Goal: Task Accomplishment & Management: Manage account settings

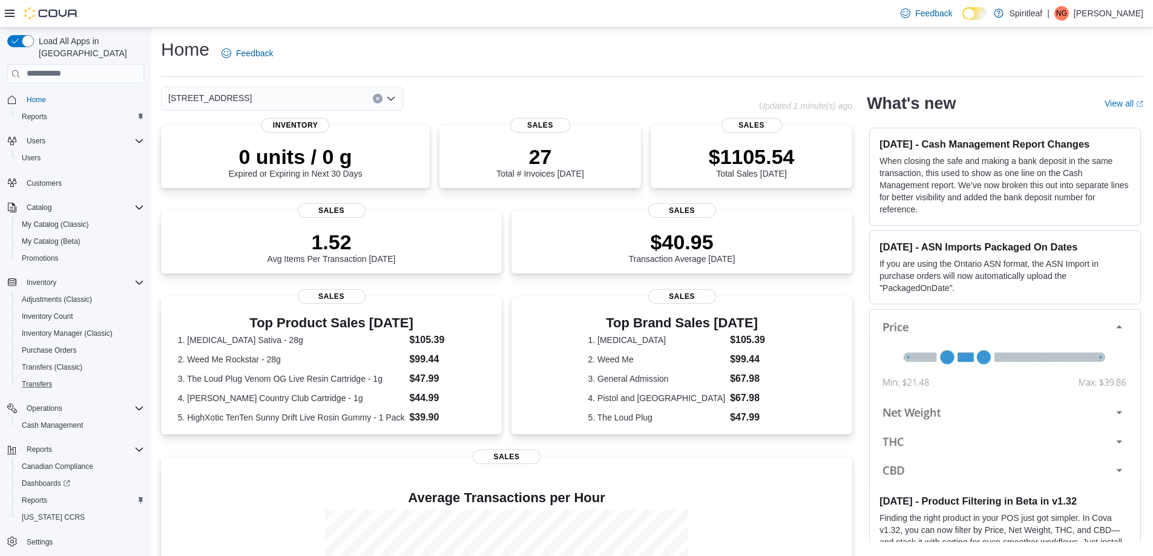
click at [39, 376] on button "Transfers" at bounding box center [80, 384] width 137 height 17
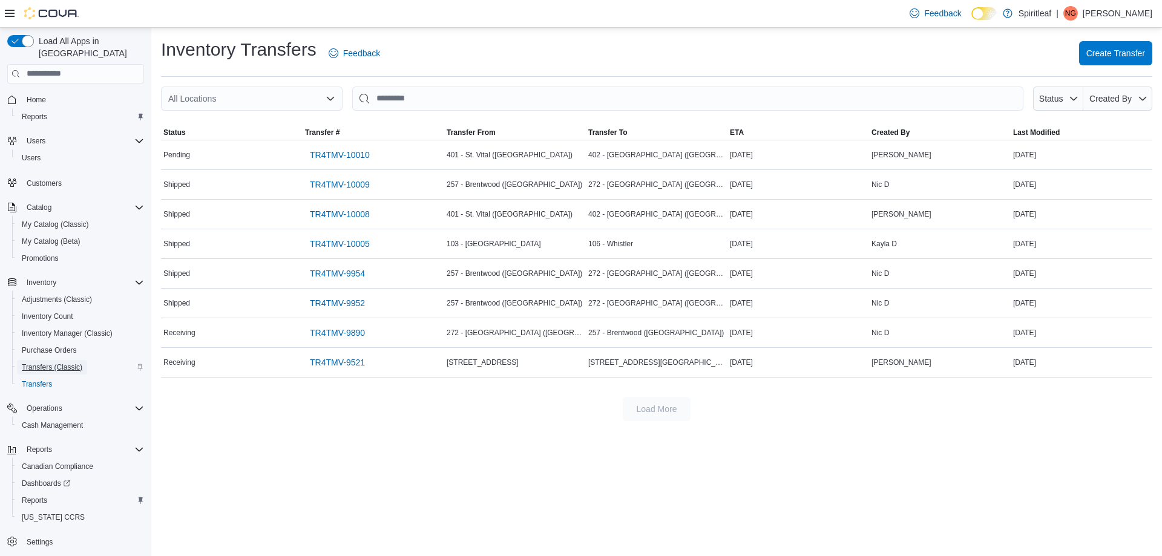
click at [36, 363] on span "Transfers (Classic)" at bounding box center [52, 368] width 61 height 10
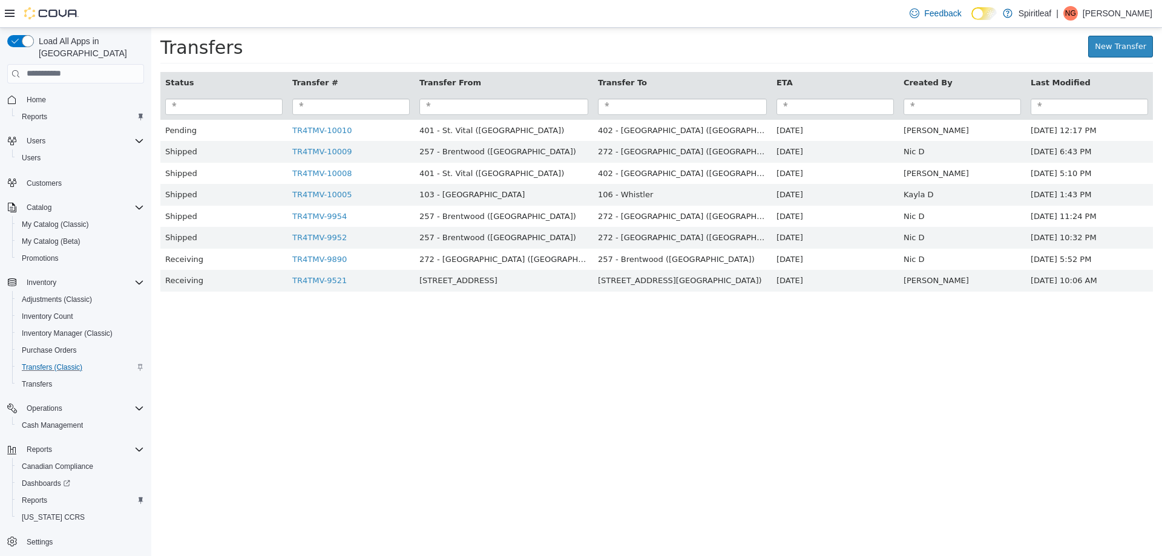
click at [52, 92] on span "Home" at bounding box center [83, 99] width 122 height 15
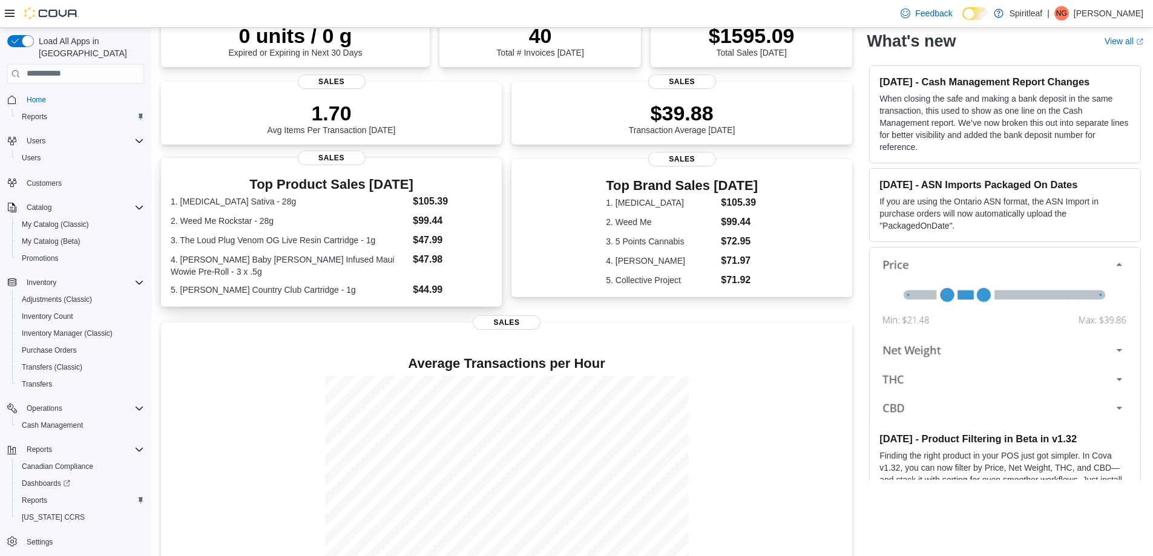
scroll to position [163, 0]
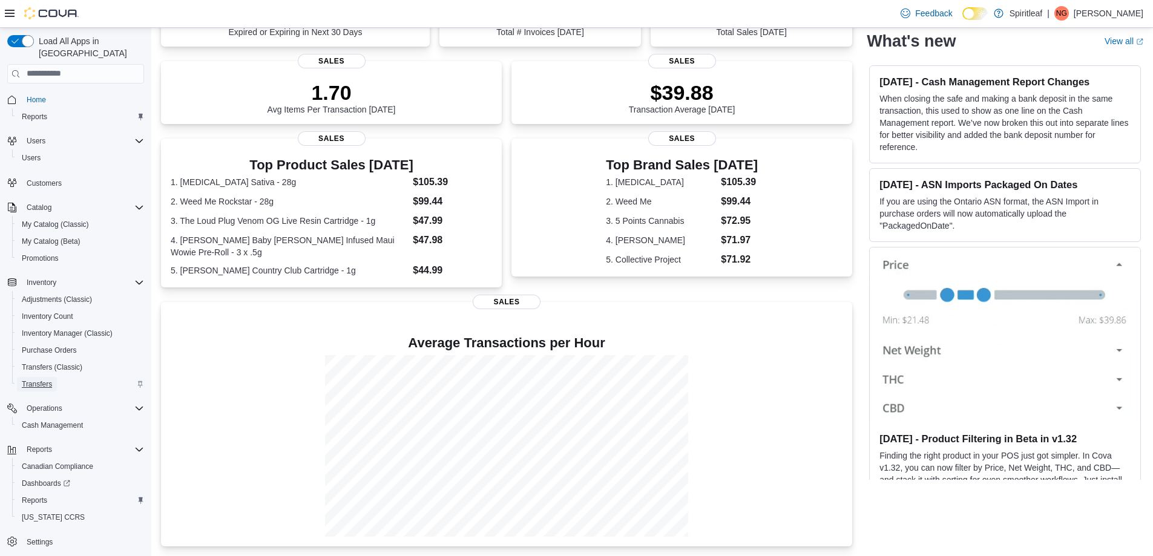
click at [37, 377] on span "Transfers" at bounding box center [37, 384] width 30 height 15
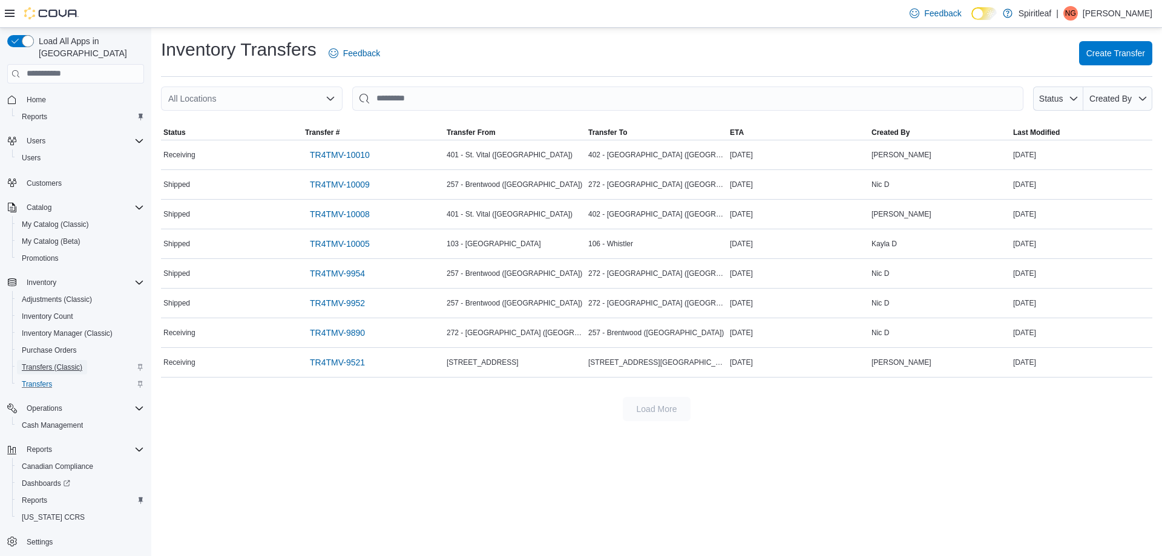
click at [42, 363] on span "Transfers (Classic)" at bounding box center [52, 368] width 61 height 10
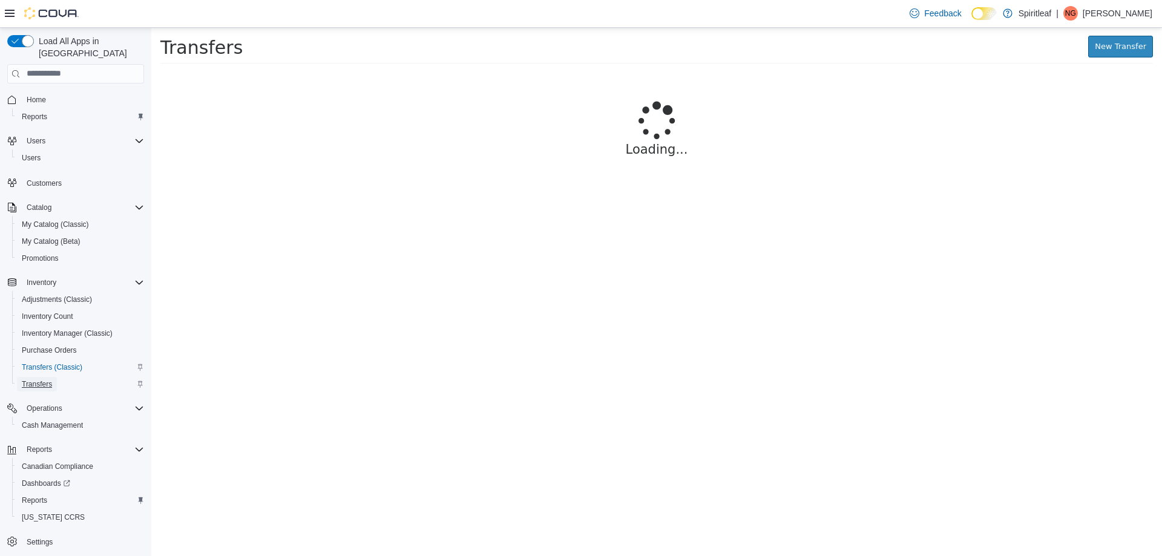
click at [30, 380] on span "Transfers" at bounding box center [37, 385] width 30 height 10
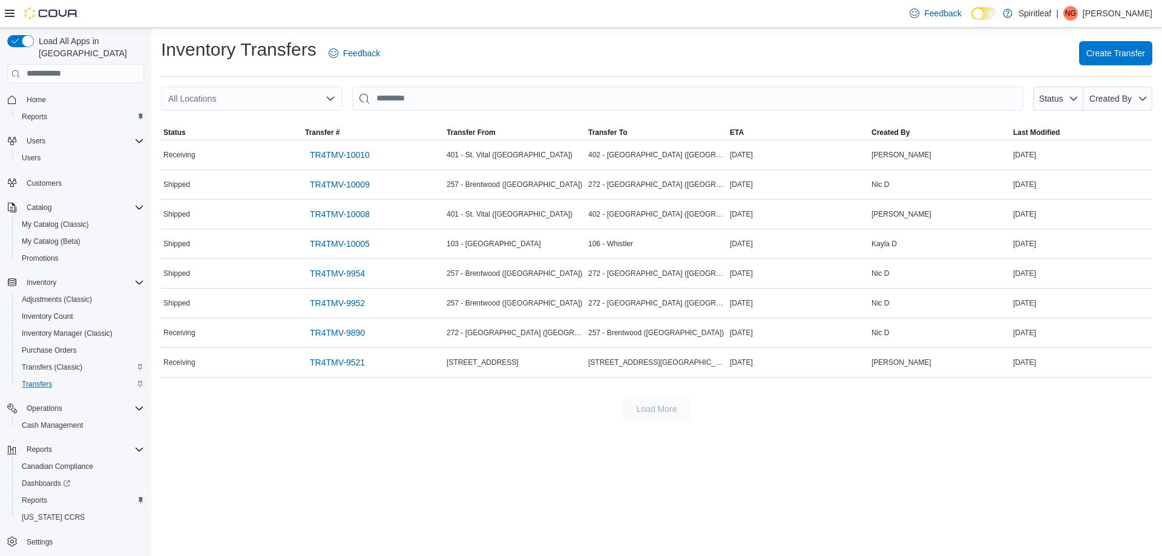
click at [286, 100] on div "All Locations" at bounding box center [252, 99] width 182 height 24
type input "***"
click at [271, 122] on span "[STREET_ADDRESS]" at bounding box center [262, 119] width 84 height 12
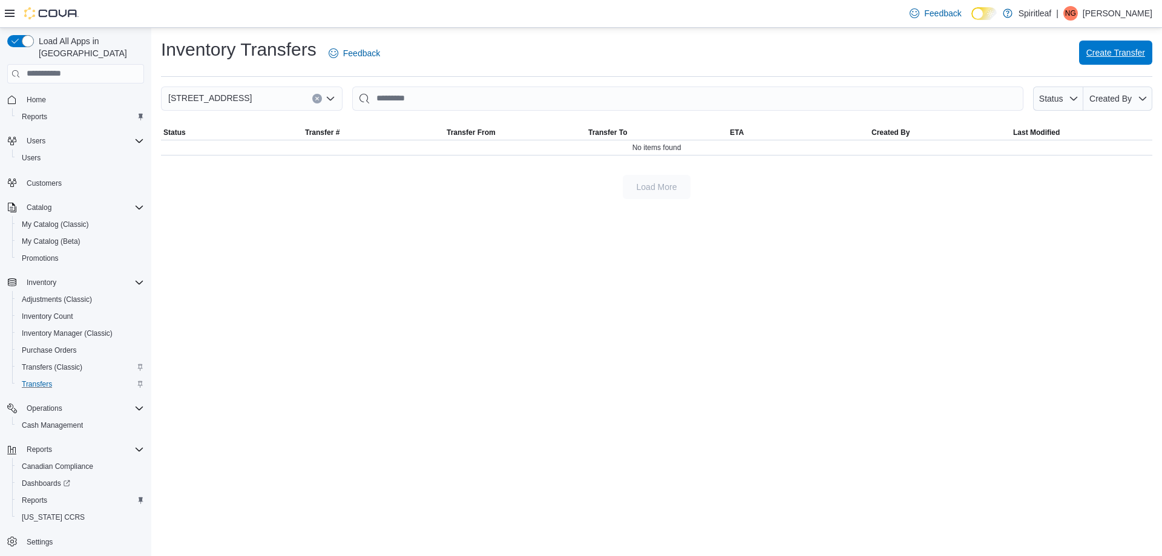
click at [1104, 50] on span "Create Transfer" at bounding box center [1116, 53] width 59 height 12
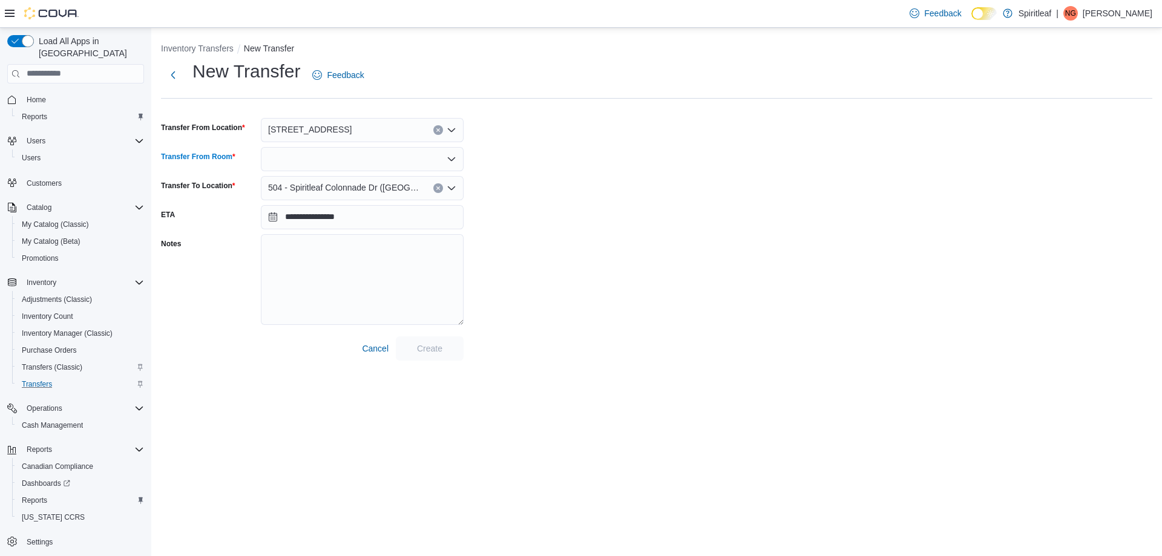
click at [360, 165] on div at bounding box center [362, 159] width 203 height 24
click at [339, 180] on span "Inventory" at bounding box center [370, 180] width 174 height 12
click at [412, 287] on textarea "Notes" at bounding box center [362, 279] width 203 height 91
click at [438, 349] on span "Create" at bounding box center [429, 348] width 25 height 12
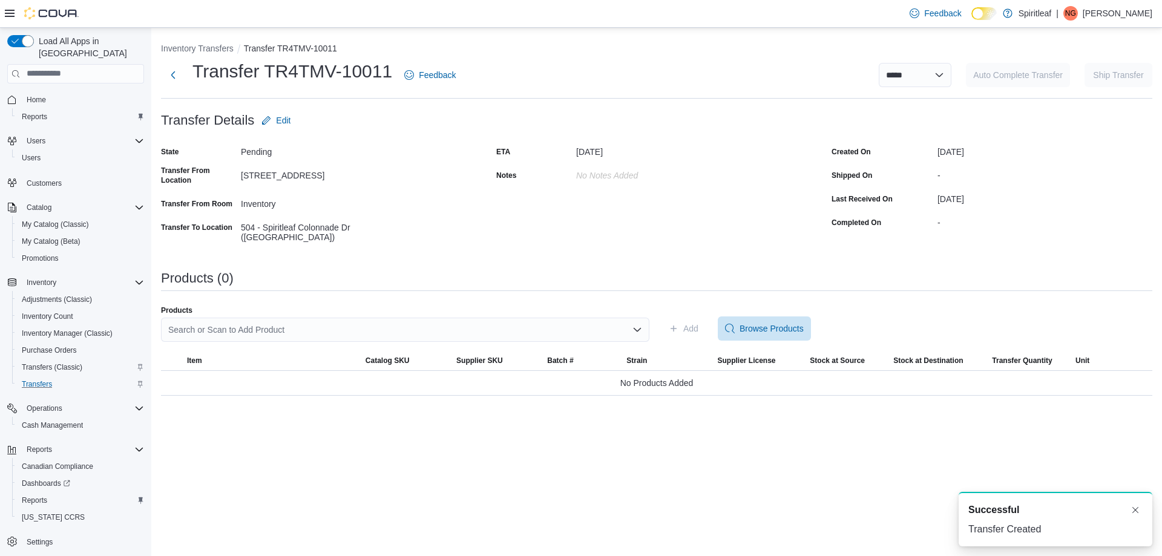
click at [571, 318] on div "Search or Scan to Add Product" at bounding box center [405, 330] width 488 height 24
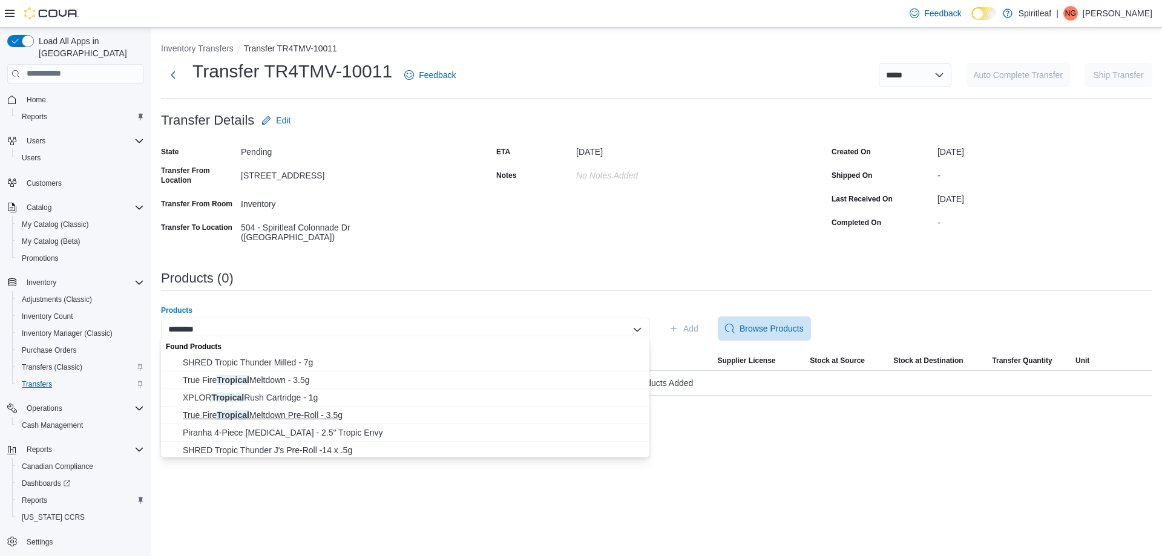
type input "********"
click at [279, 417] on span "True Fire Tropical Meltdown Pre-Roll - 3.5g" at bounding box center [412, 415] width 459 height 12
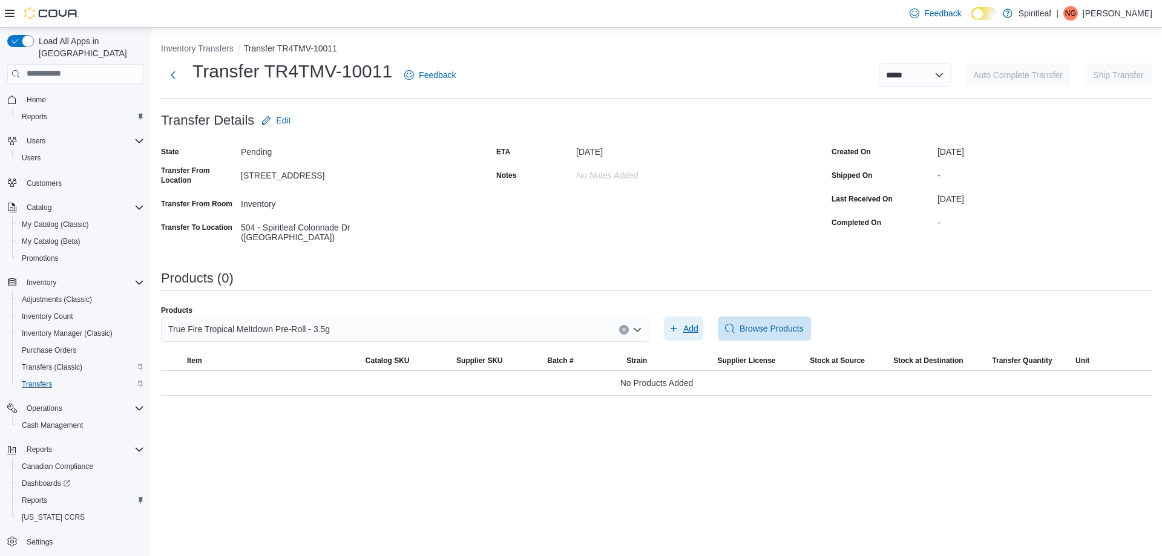
click at [689, 324] on span "Add" at bounding box center [690, 329] width 15 height 12
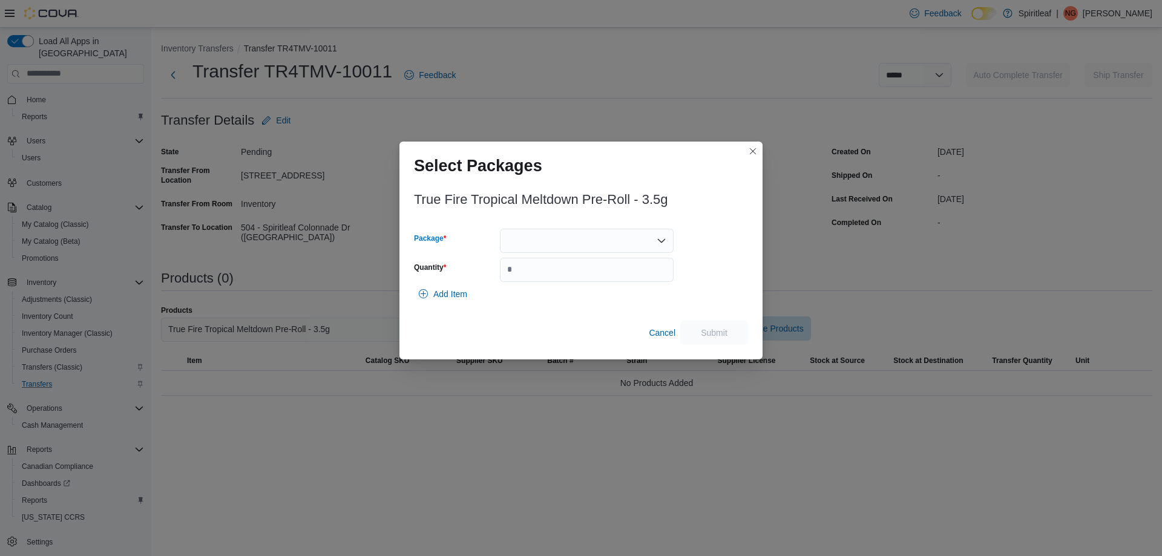
click at [534, 241] on div at bounding box center [587, 241] width 174 height 24
click at [593, 280] on span "PL00001" at bounding box center [594, 279] width 145 height 12
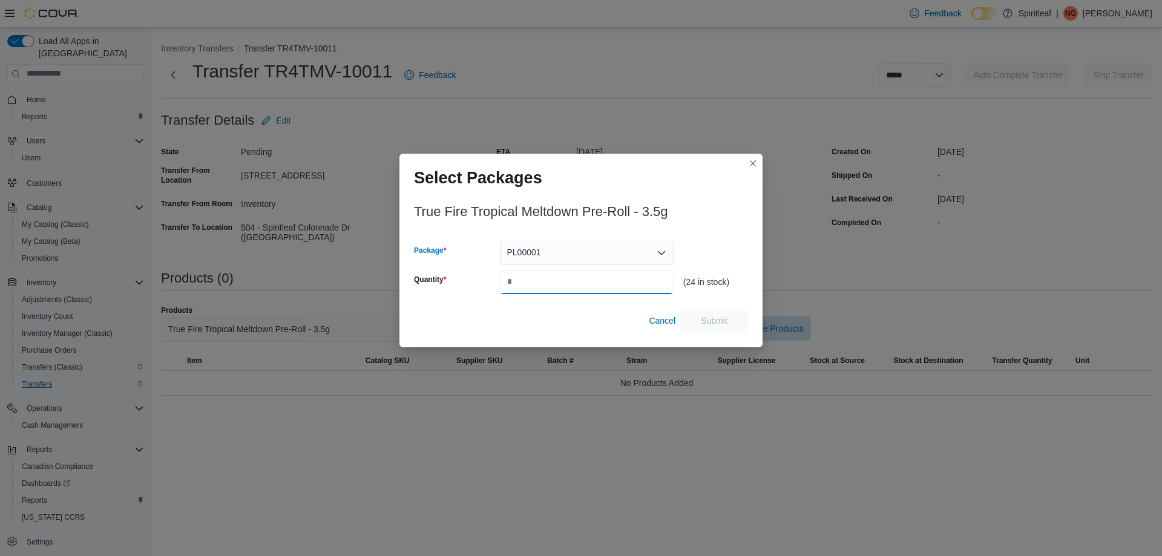
click at [575, 280] on input "Quantity" at bounding box center [587, 282] width 174 height 24
type input "*"
click at [720, 318] on span "Submit" at bounding box center [714, 320] width 27 height 12
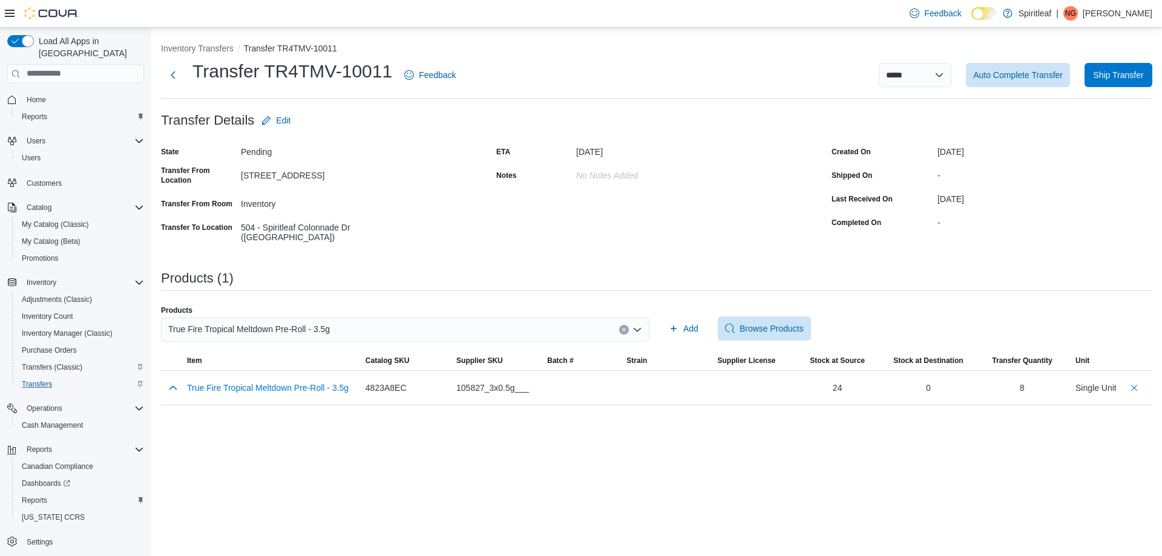
click at [620, 329] on div "True Fire Tropical Meltdown Pre-Roll - 3.5g" at bounding box center [405, 330] width 488 height 24
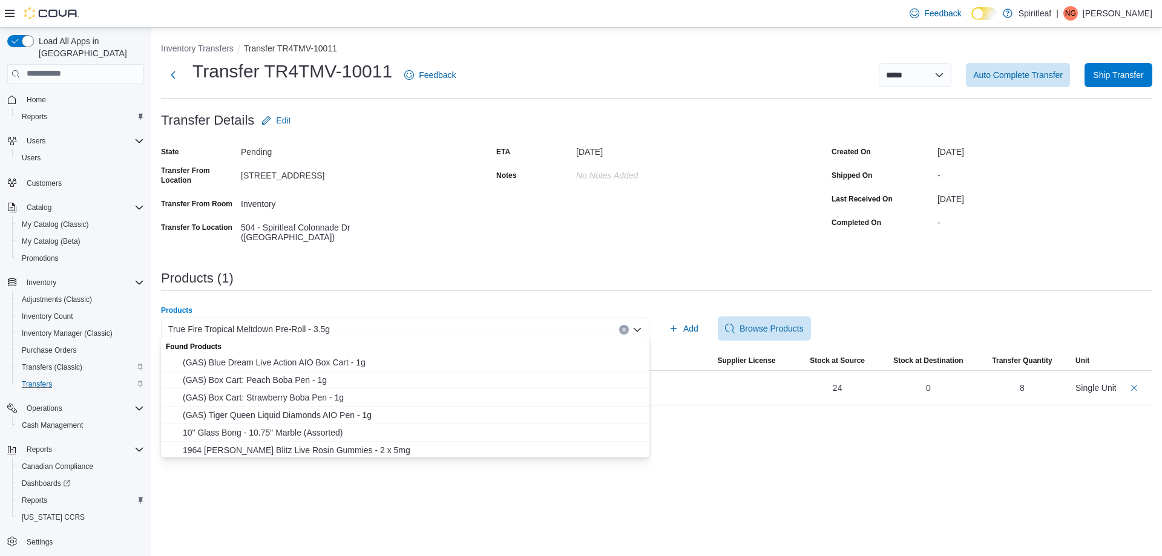
click at [622, 327] on button "Clear input" at bounding box center [624, 330] width 10 height 10
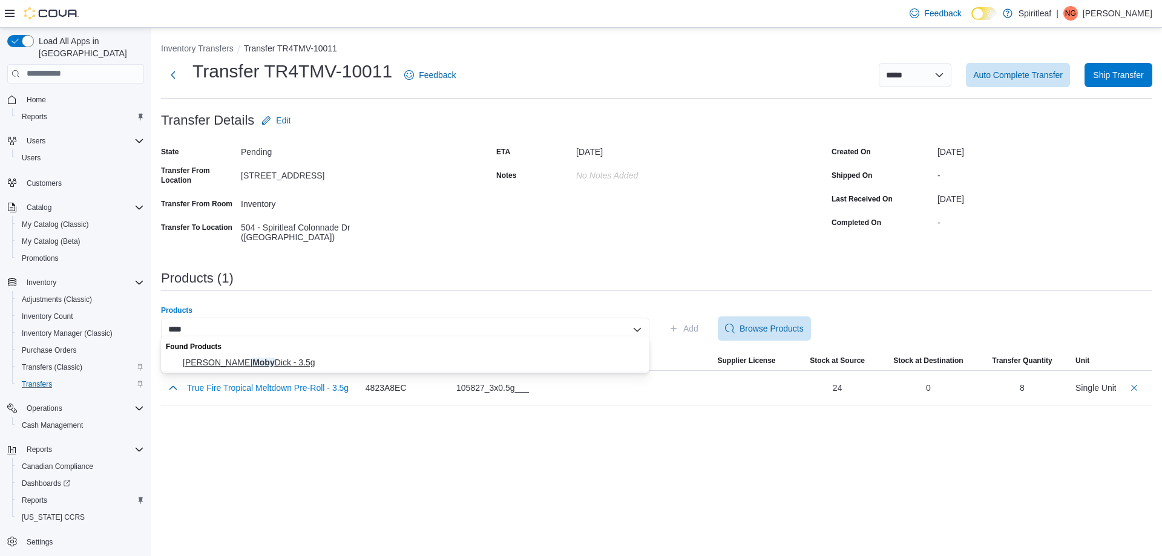
type input "****"
click at [292, 363] on span "[PERSON_NAME] Moby Dick - 3.5g" at bounding box center [412, 363] width 459 height 12
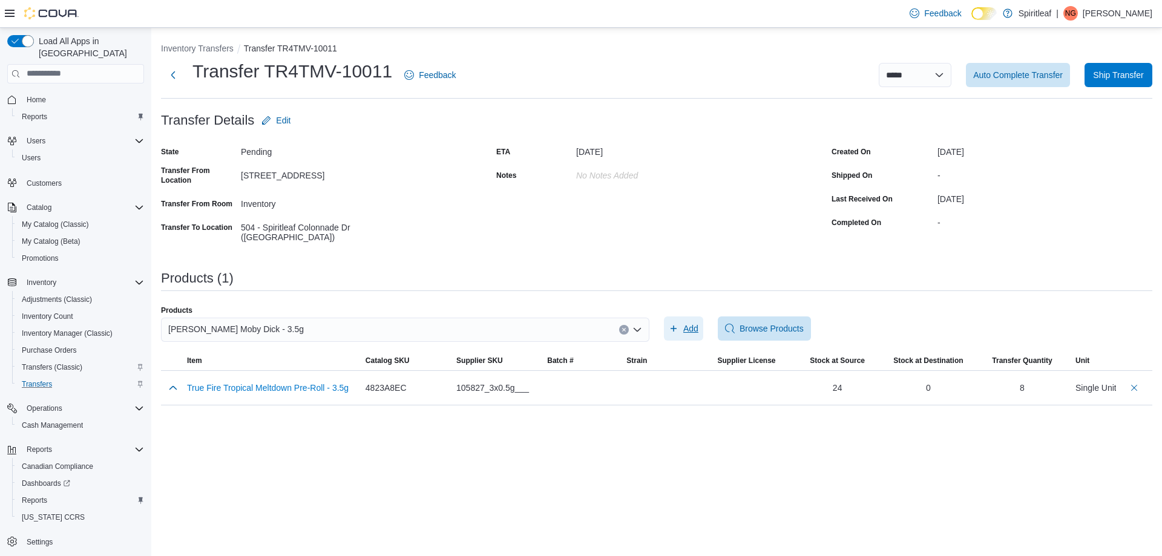
click at [688, 323] on span "Add" at bounding box center [690, 329] width 15 height 12
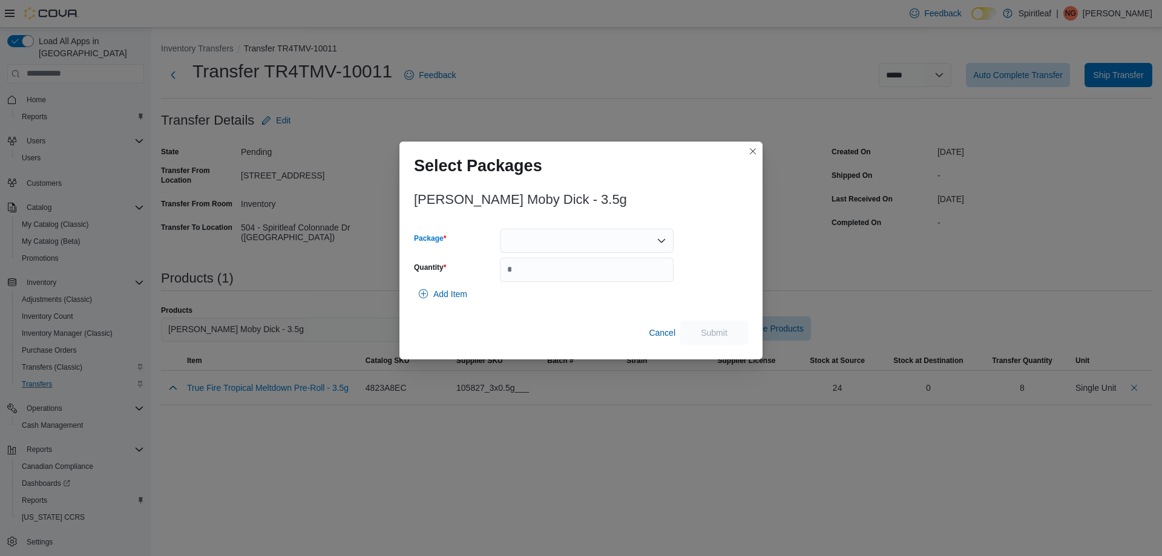
click at [616, 239] on div at bounding box center [587, 241] width 174 height 24
click at [574, 278] on span "20119021" at bounding box center [594, 279] width 145 height 12
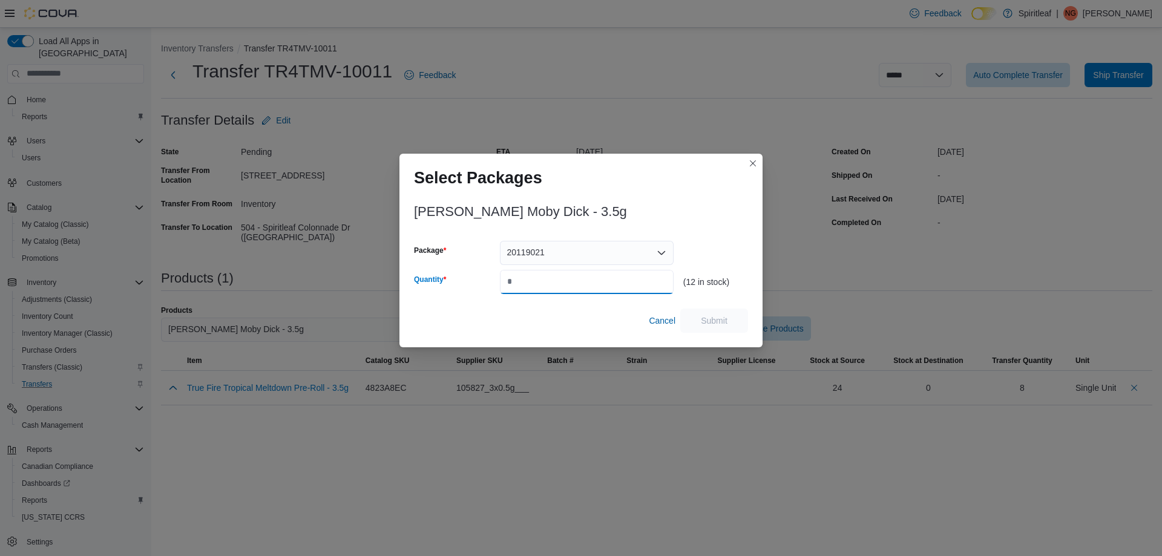
click at [574, 278] on input "Quantity" at bounding box center [587, 282] width 174 height 24
type input "*"
click at [713, 315] on span "Submit" at bounding box center [714, 320] width 27 height 12
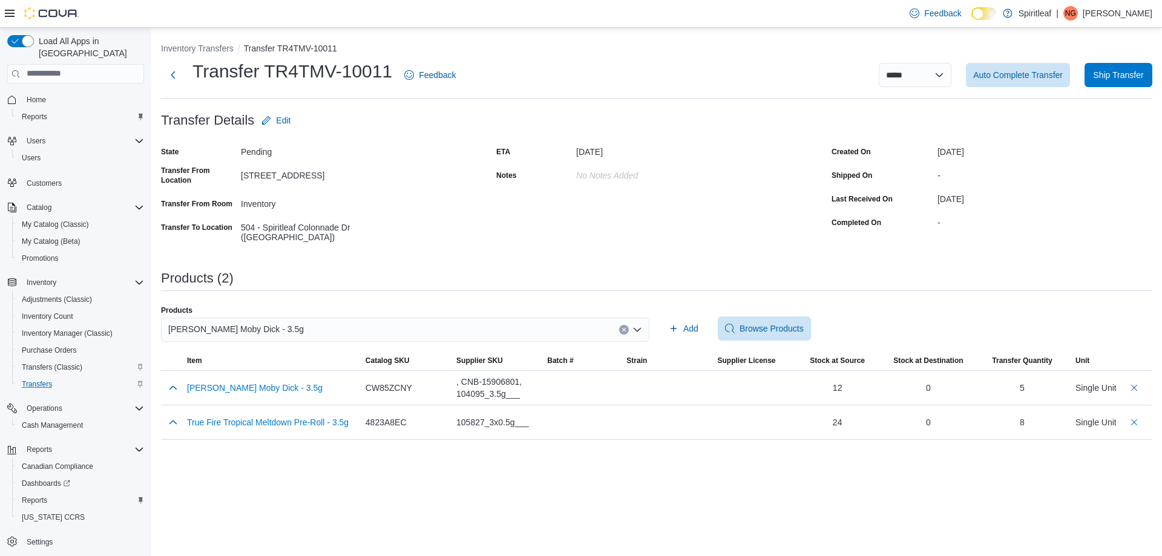
click at [621, 325] on button "Clear input" at bounding box center [624, 330] width 10 height 10
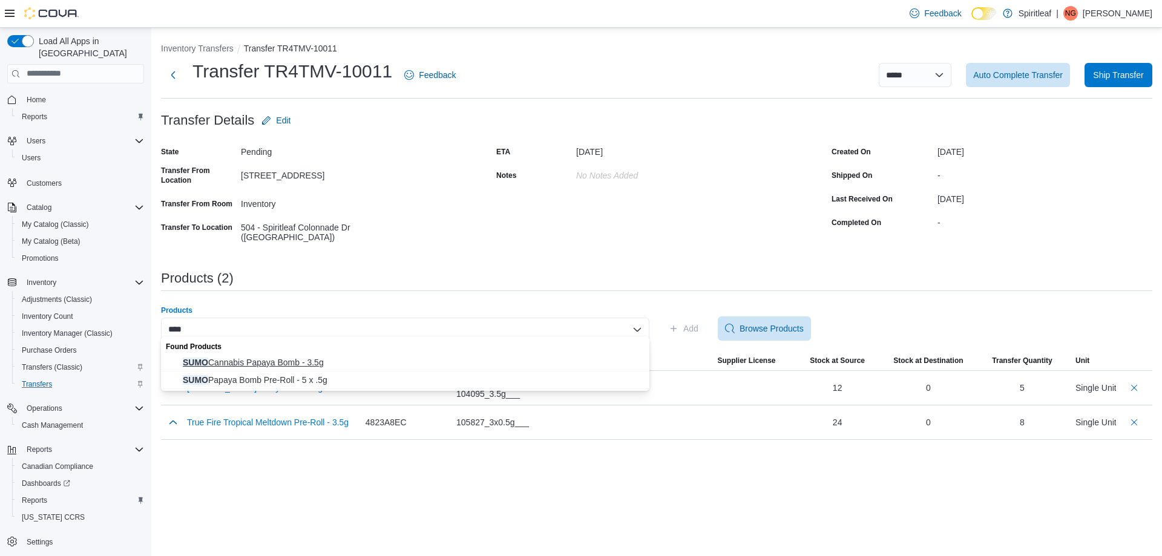
type input "****"
click at [317, 366] on span "SUMO Cannabis Papaya Bomb - 3.5g" at bounding box center [412, 363] width 459 height 12
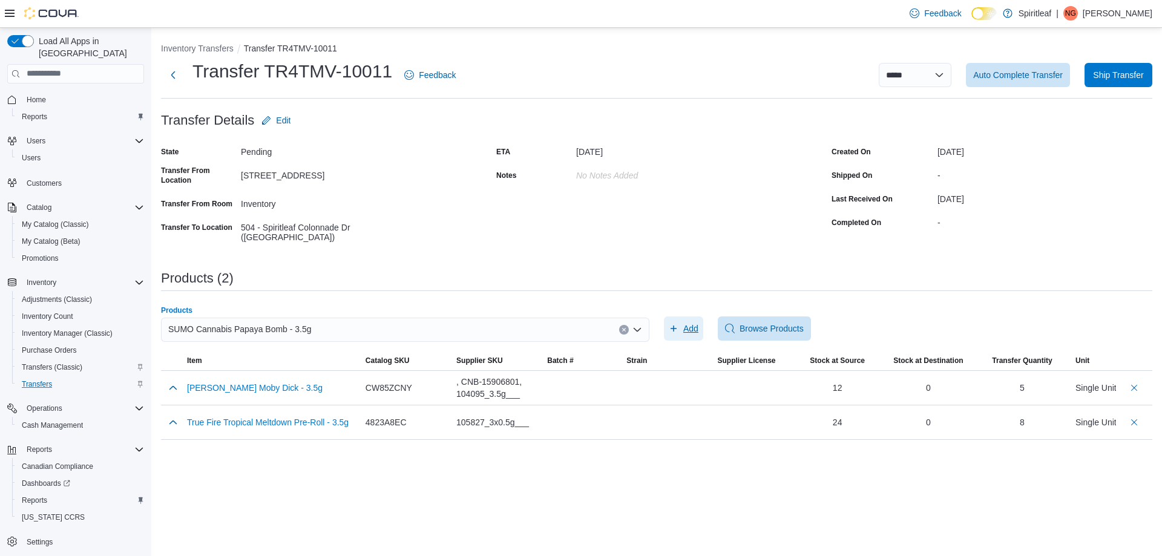
click at [683, 323] on span "Add" at bounding box center [690, 329] width 15 height 12
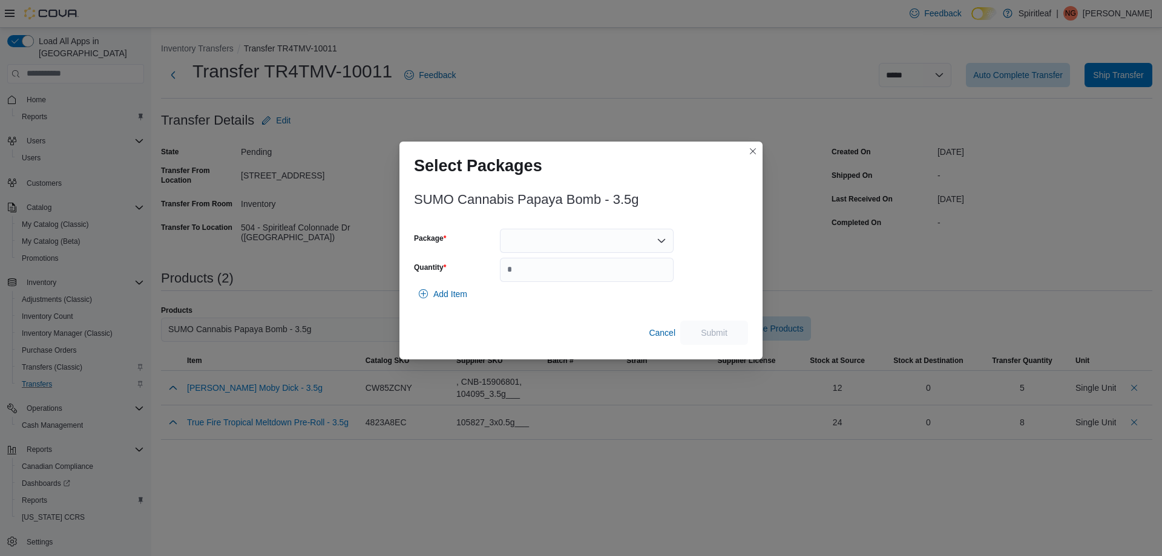
click at [567, 240] on div at bounding box center [587, 241] width 174 height 24
click at [539, 274] on span "D-137" at bounding box center [594, 279] width 145 height 12
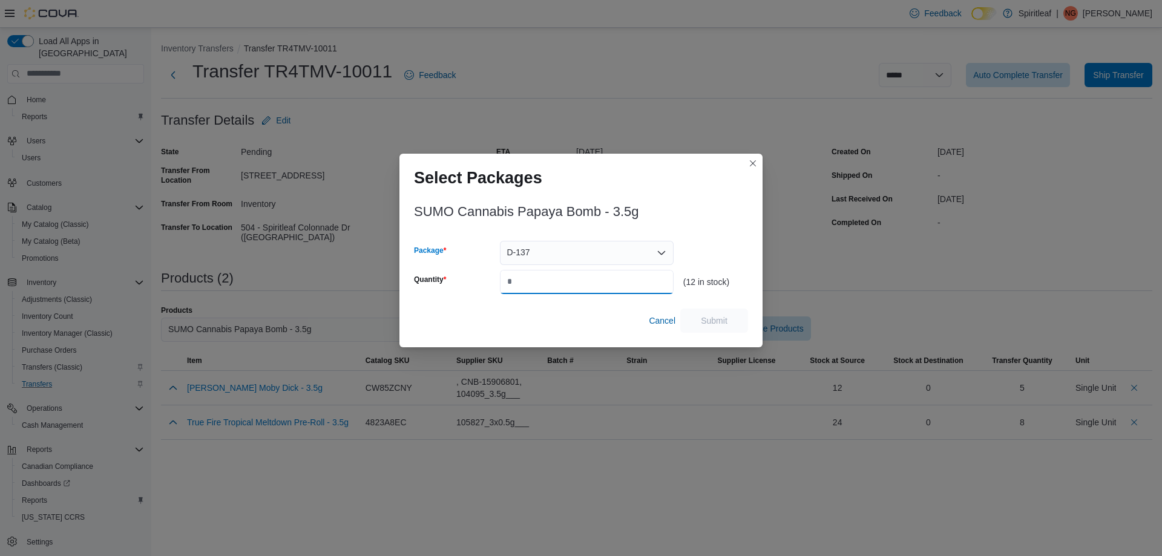
click at [557, 289] on input "Quantity" at bounding box center [587, 282] width 174 height 24
type input "*"
click at [734, 317] on span "Submit" at bounding box center [714, 320] width 53 height 24
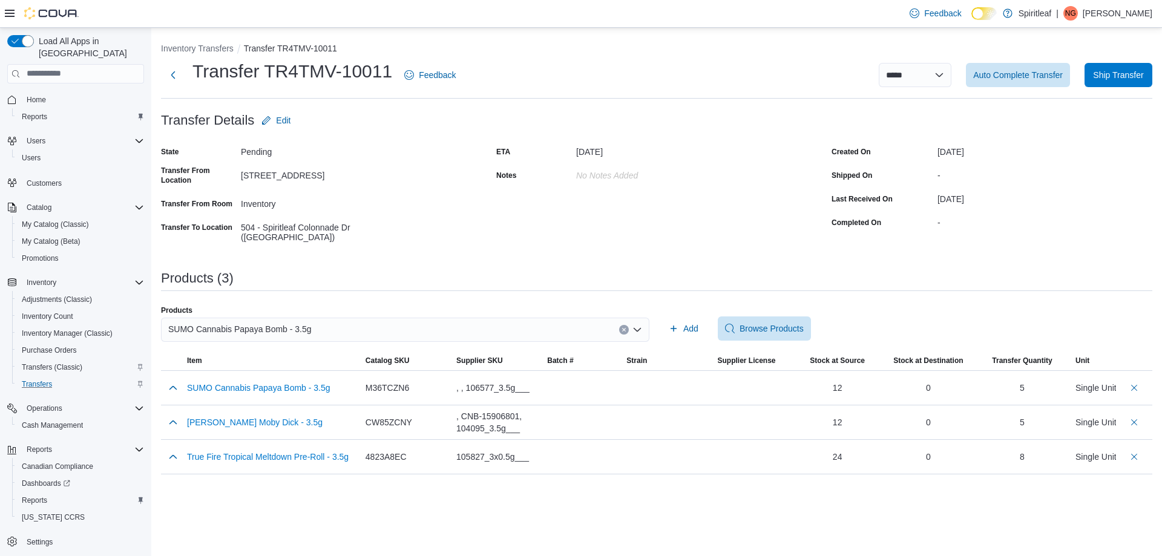
click at [625, 327] on icon "Clear input" at bounding box center [624, 329] width 5 height 5
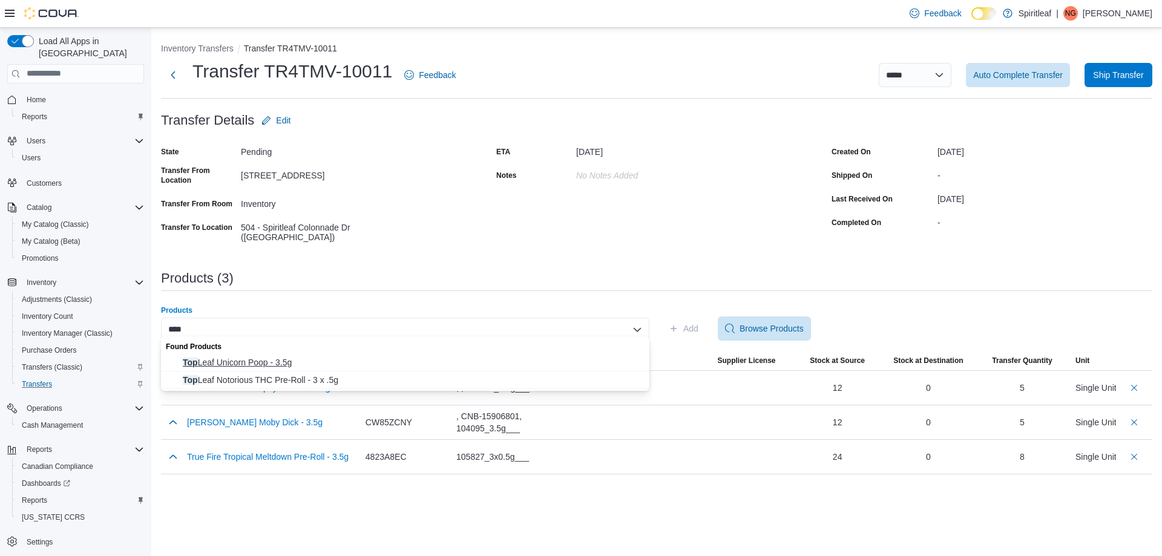
type input "***"
click at [280, 363] on span "Top Leaf Unicorn Poop - 3.5g" at bounding box center [412, 363] width 459 height 12
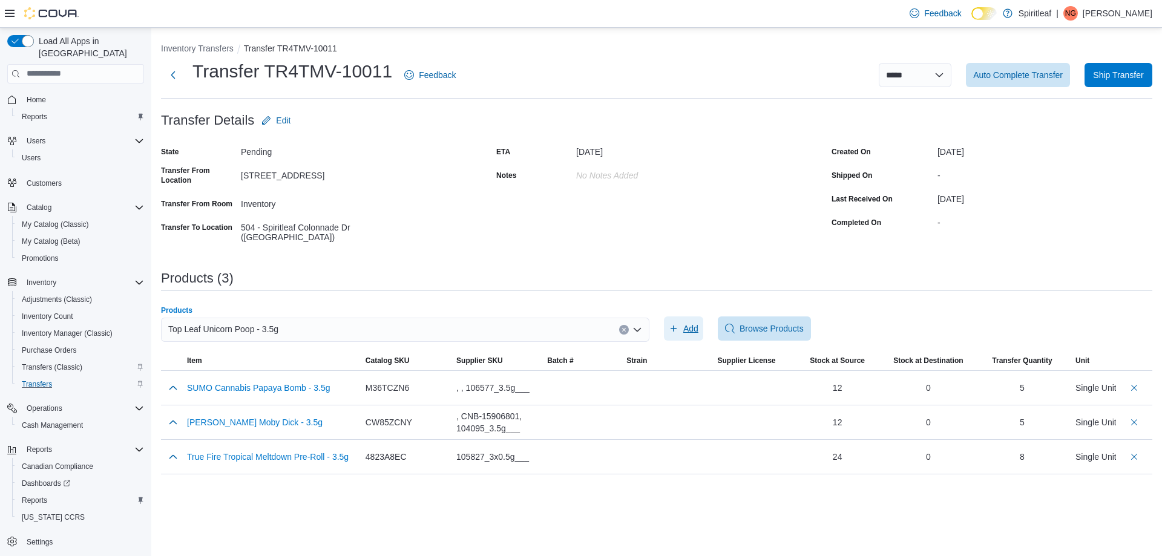
click at [681, 326] on span "Add" at bounding box center [684, 329] width 30 height 24
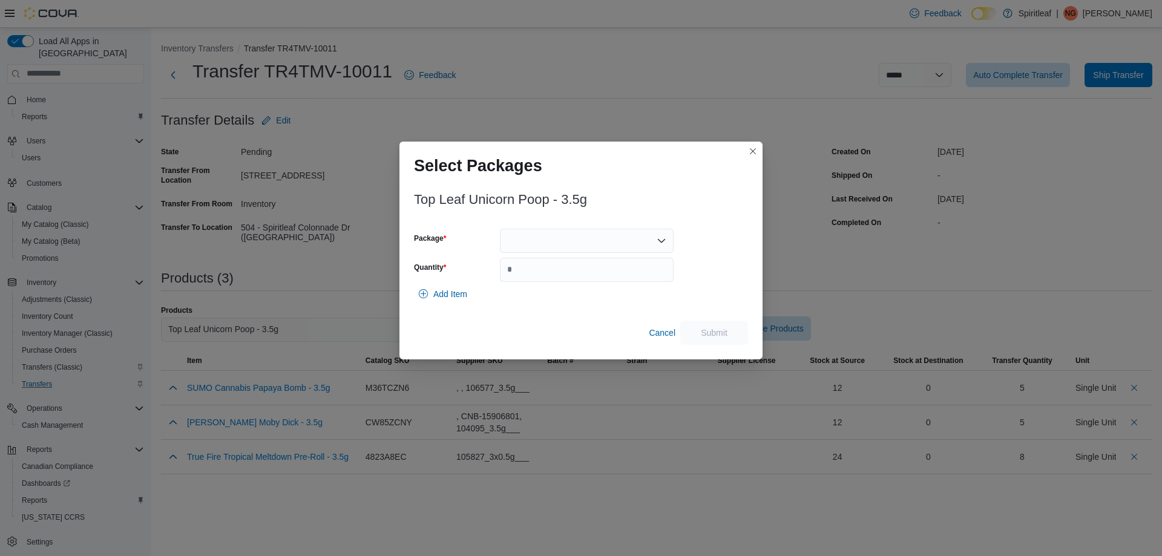
click at [527, 237] on div at bounding box center [587, 241] width 174 height 24
click at [572, 284] on span "AFG00001005" at bounding box center [594, 279] width 145 height 12
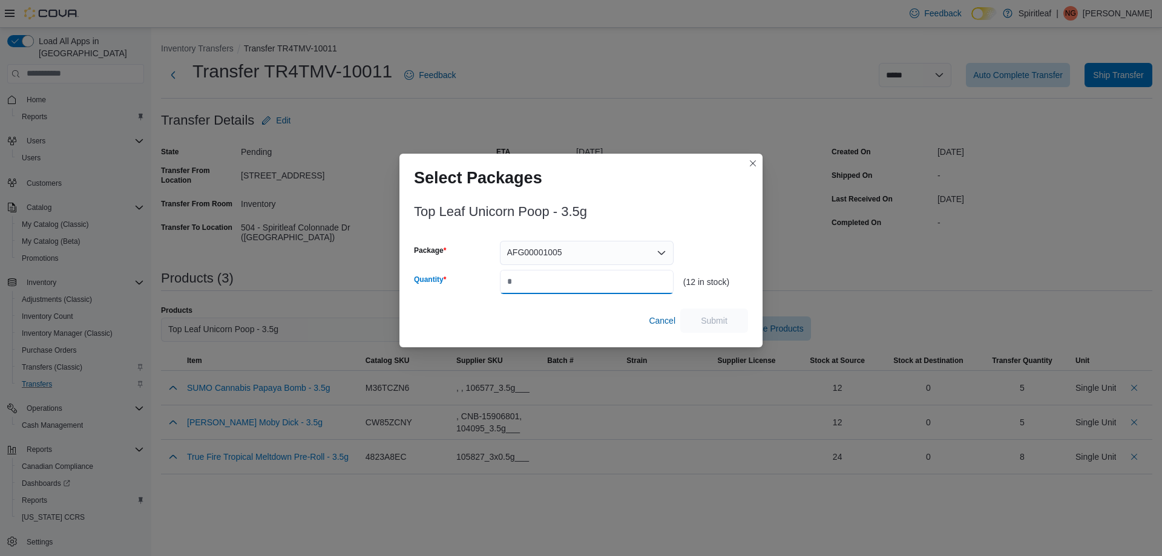
click at [558, 279] on input "Quantity" at bounding box center [587, 282] width 174 height 24
type input "*"
click at [712, 317] on span "Submit" at bounding box center [714, 320] width 27 height 12
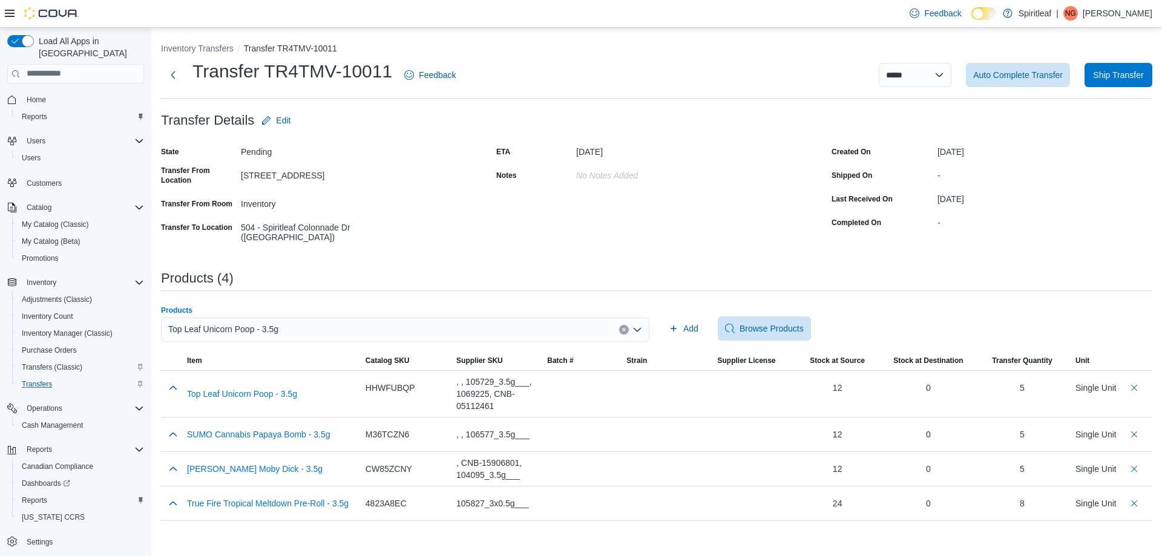
click at [631, 324] on div "Top Leaf Unicorn Poop - 3.5g" at bounding box center [405, 330] width 488 height 24
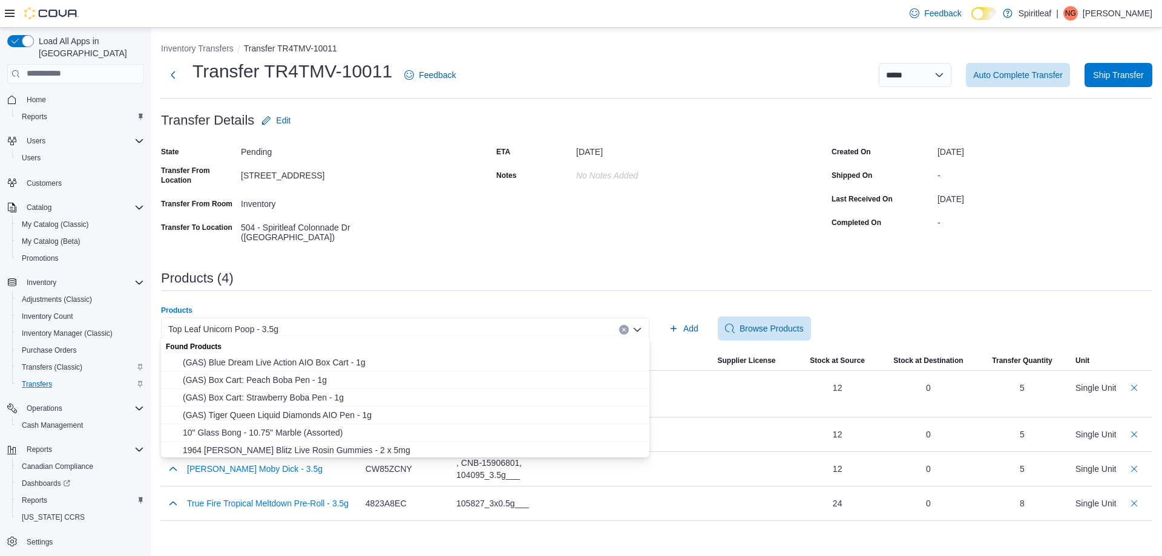
click at [567, 331] on div "Top Leaf Unicorn Poop - 3.5g" at bounding box center [405, 330] width 488 height 24
click at [621, 325] on button "Clear input" at bounding box center [624, 330] width 10 height 10
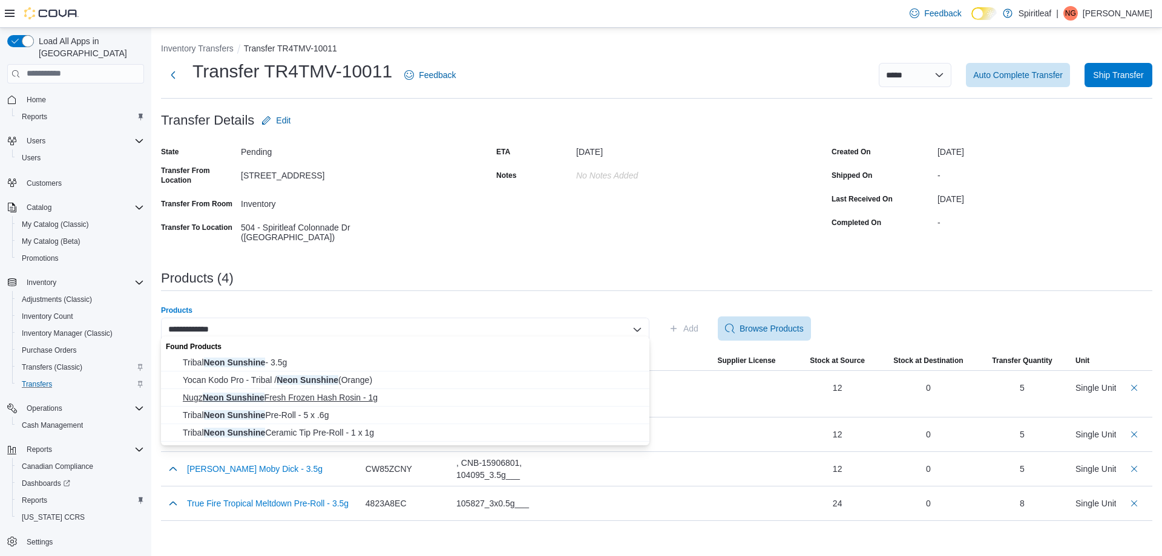
type input "**********"
click at [254, 399] on span "Nugz Neon Sunshine Fresh Frozen Hash Rosin - 1g" at bounding box center [412, 398] width 459 height 12
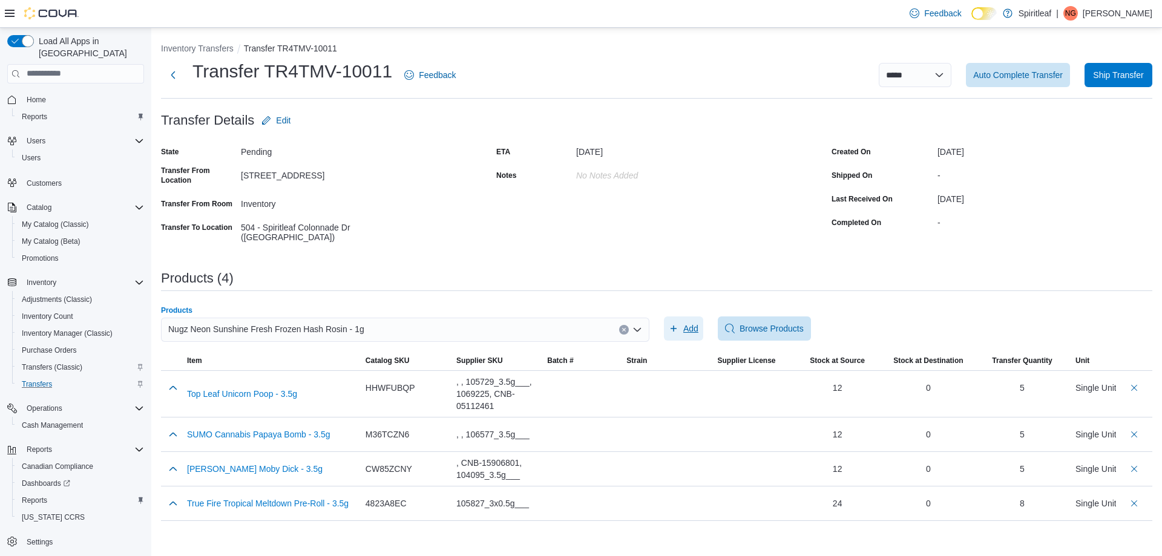
click at [682, 327] on span "Add" at bounding box center [684, 329] width 30 height 24
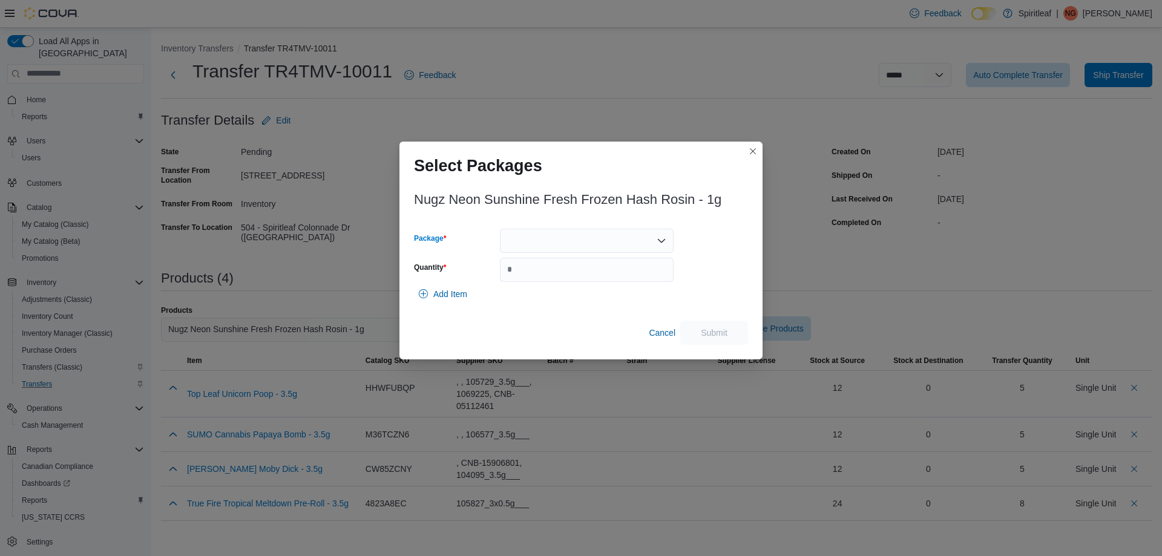
click at [645, 250] on div at bounding box center [587, 241] width 174 height 24
click at [544, 278] on span "7025009P2" at bounding box center [594, 279] width 145 height 12
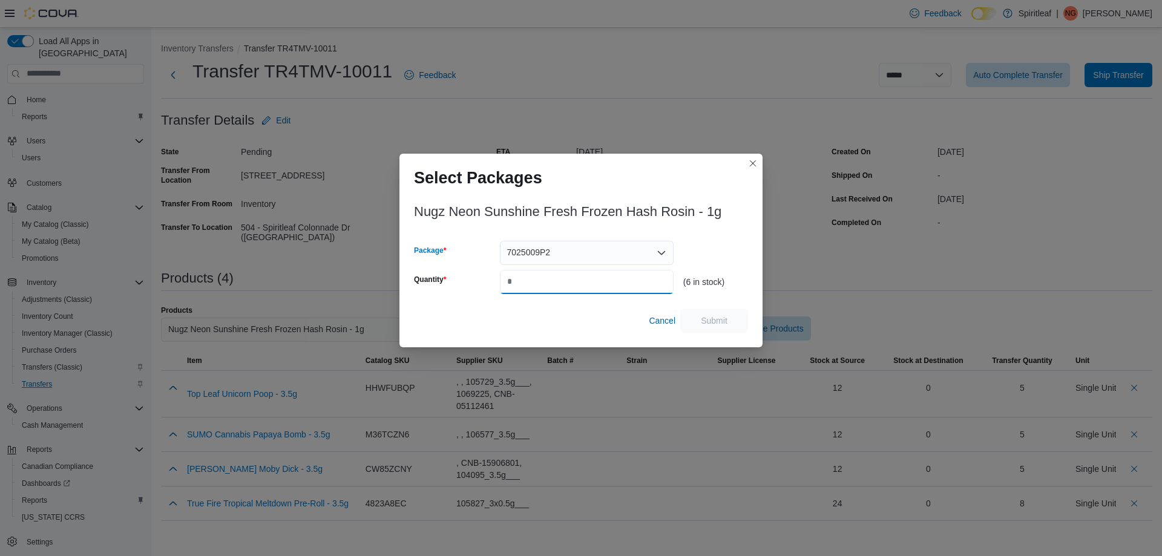
click at [554, 277] on input "Quantity" at bounding box center [587, 282] width 174 height 24
type input "*"
click at [734, 318] on span "Submit" at bounding box center [714, 320] width 53 height 24
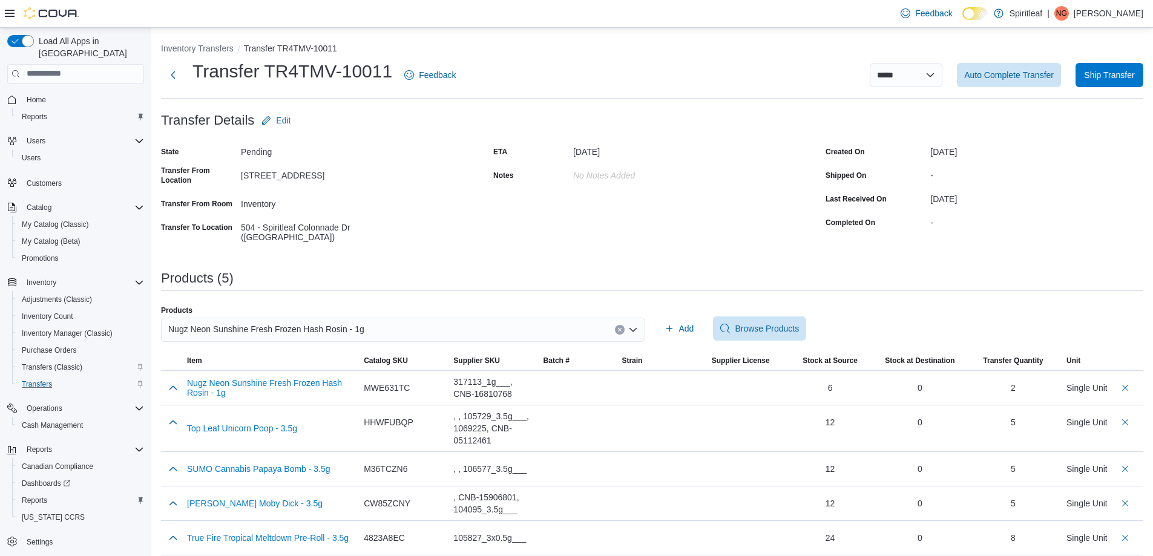
click at [622, 327] on icon "Clear input" at bounding box center [619, 329] width 5 height 5
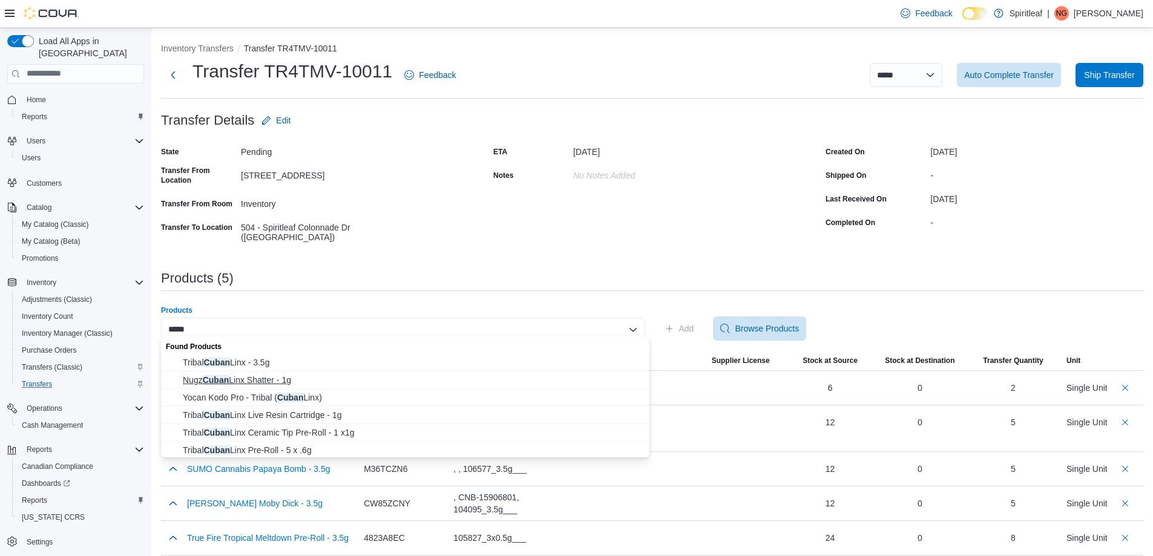
type input "*****"
click at [265, 381] on span "Nugz Cuban Linx Shatter - 1g" at bounding box center [412, 380] width 459 height 12
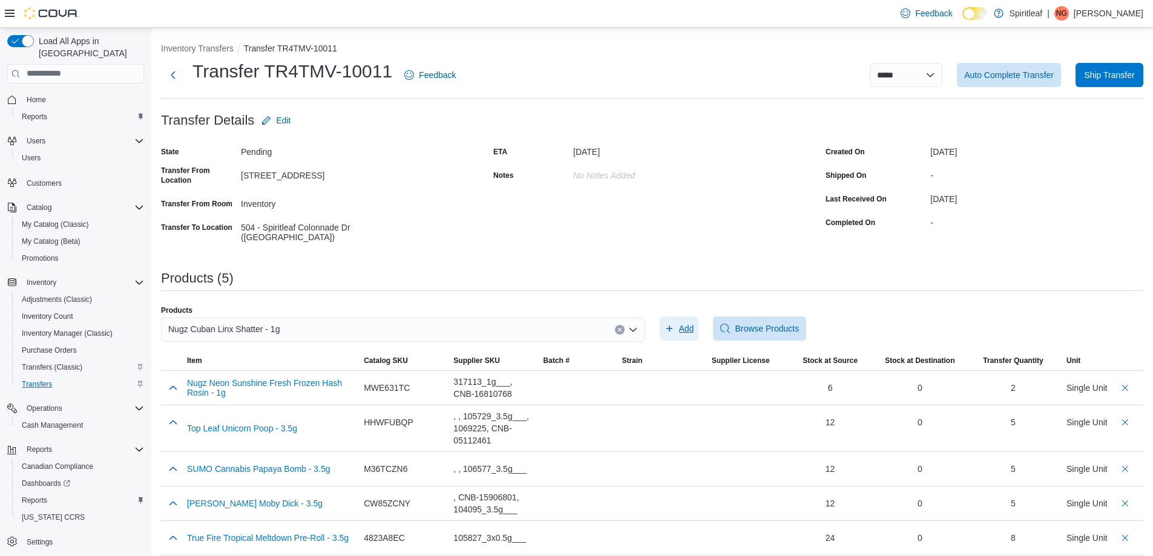
click at [674, 326] on icon "button" at bounding box center [670, 329] width 10 height 10
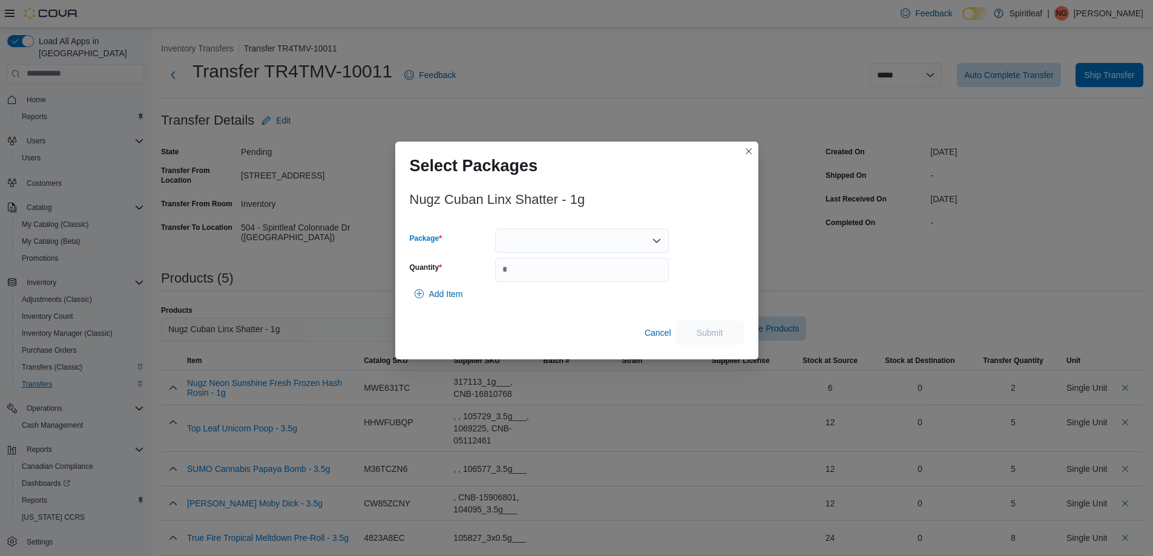
click at [539, 238] on div at bounding box center [582, 241] width 174 height 24
click at [557, 283] on span "6225101P2" at bounding box center [589, 279] width 145 height 12
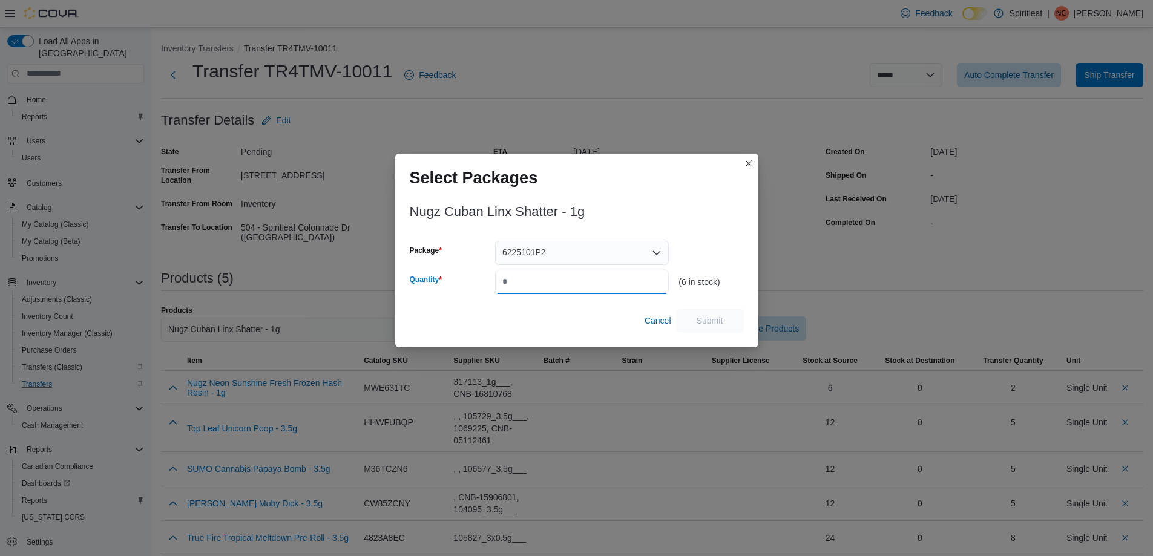
click at [570, 282] on input "Quantity" at bounding box center [582, 282] width 174 height 24
type input "*"
click at [702, 319] on span "Submit" at bounding box center [710, 320] width 27 height 12
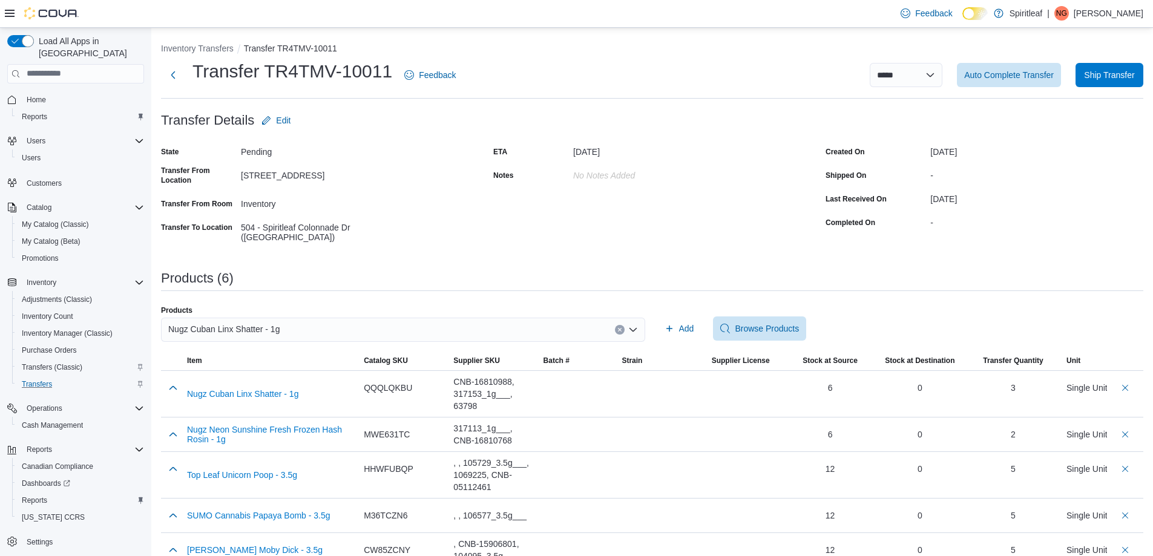
click at [621, 325] on button "Clear input" at bounding box center [620, 330] width 10 height 10
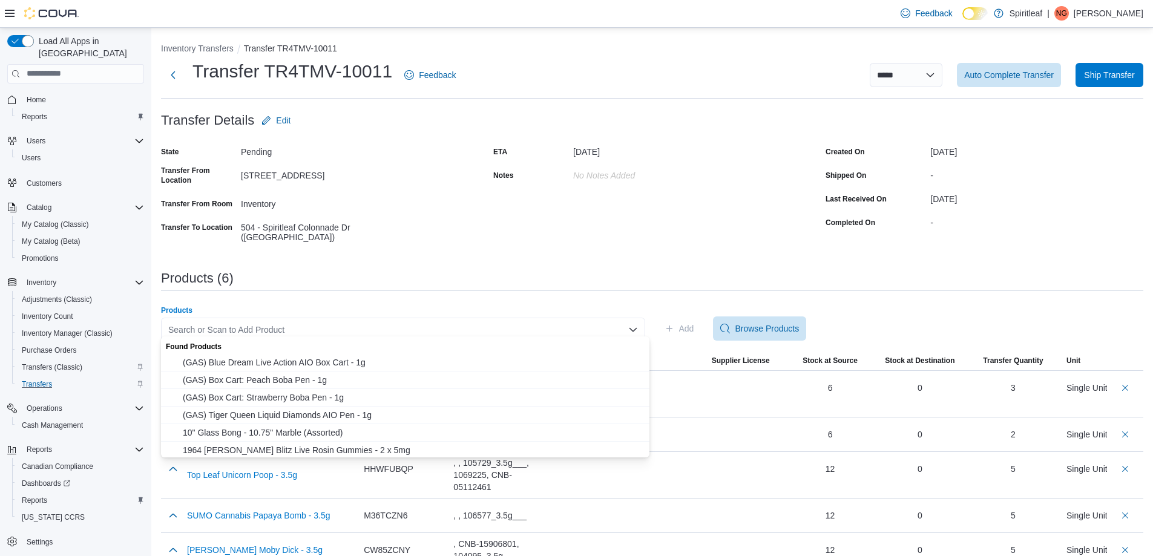
click at [571, 329] on div "Search or Scan to Add Product" at bounding box center [403, 330] width 484 height 24
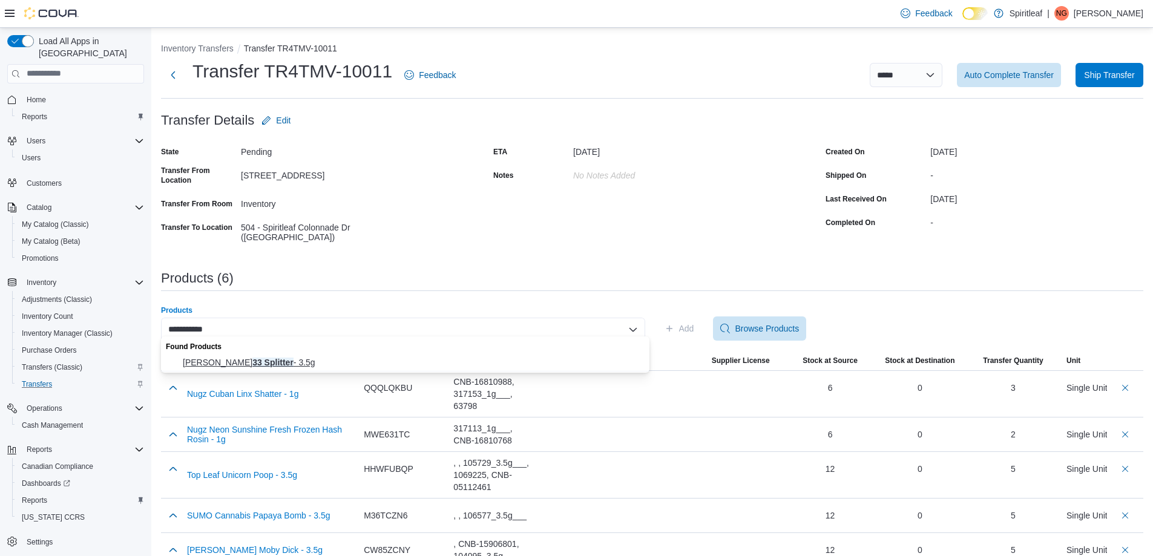
type input "**********"
click at [305, 366] on span "[PERSON_NAME] 33 Splitter - 3.5g" at bounding box center [412, 363] width 459 height 12
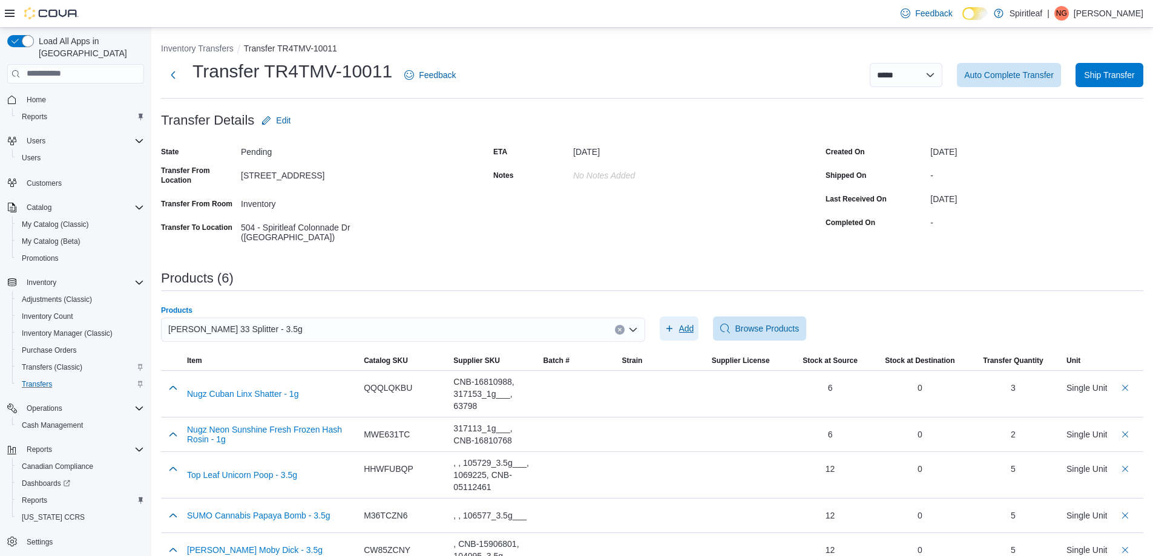
click at [699, 319] on button "Add" at bounding box center [679, 329] width 39 height 24
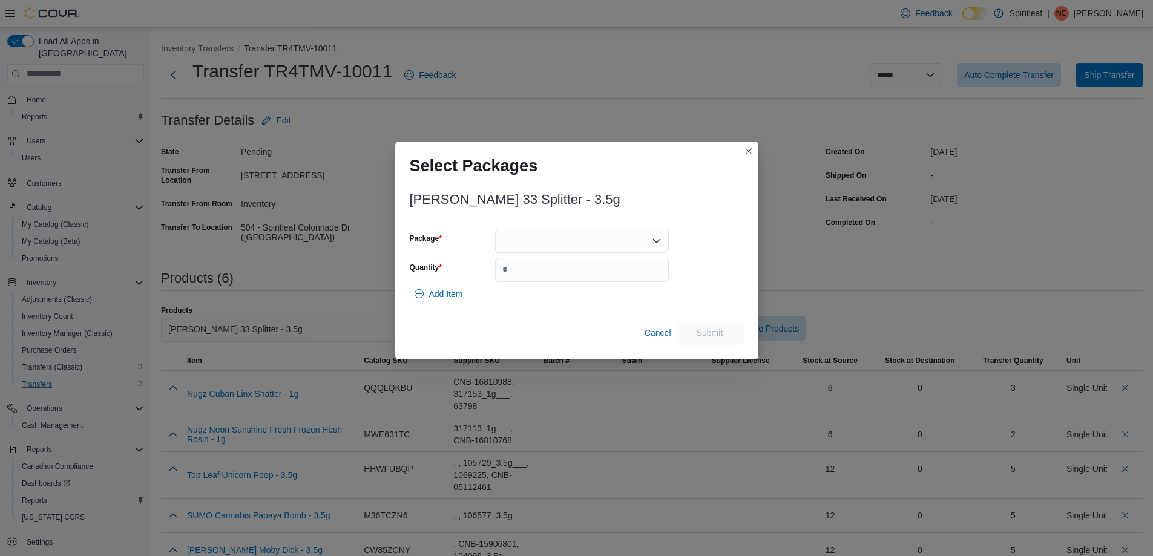
click at [544, 235] on div at bounding box center [582, 241] width 174 height 24
drag, startPoint x: 545, startPoint y: 280, endPoint x: 643, endPoint y: 251, distance: 102.3
click at [545, 280] on span "33TL-023" at bounding box center [589, 279] width 145 height 12
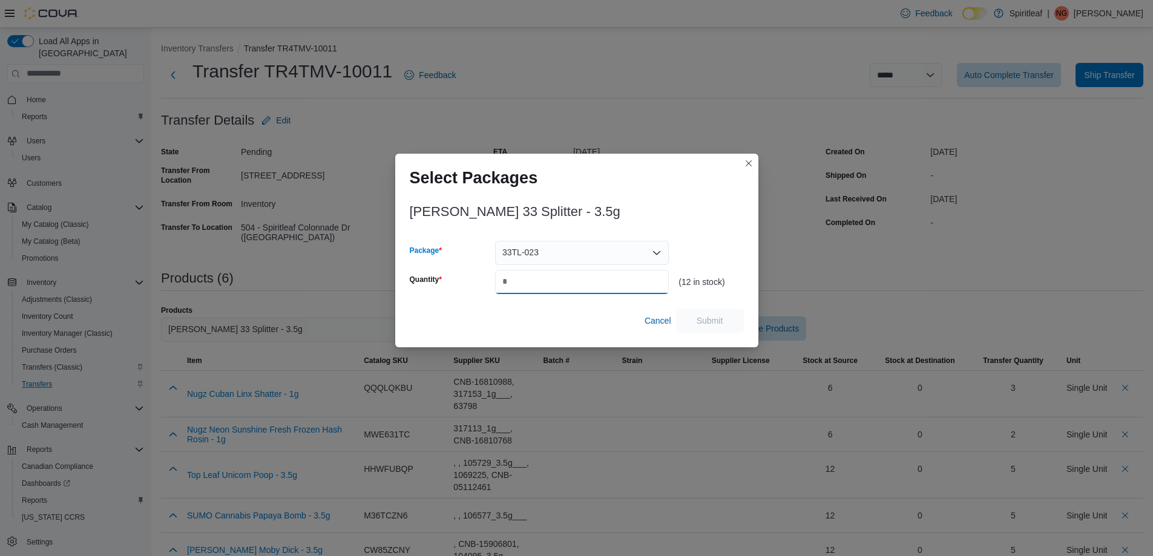
click at [549, 283] on input "Quantity" at bounding box center [582, 282] width 174 height 24
type input "*"
click at [703, 318] on span "Submit" at bounding box center [710, 320] width 27 height 12
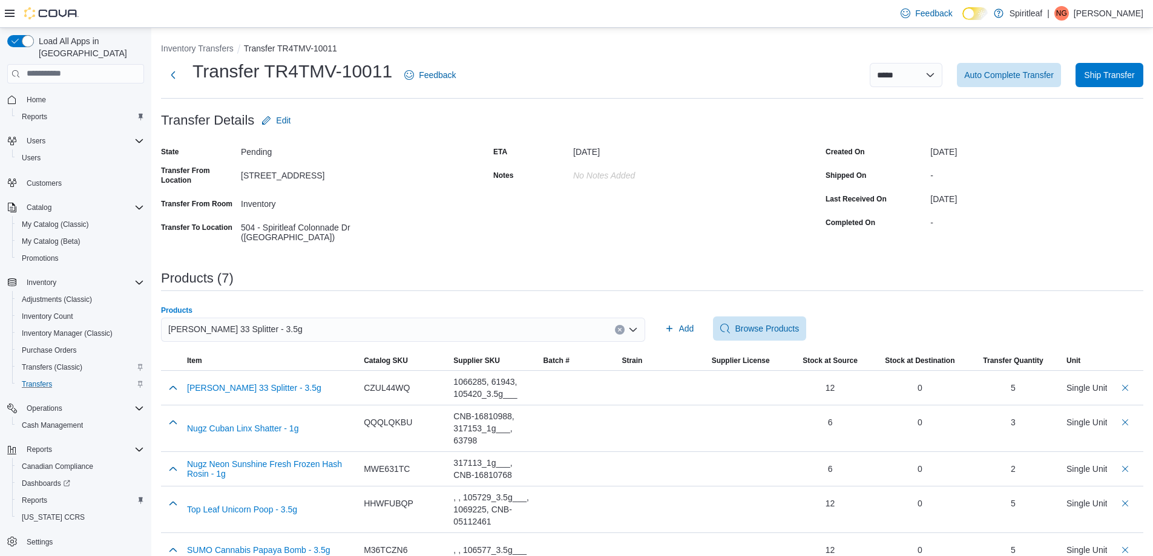
click at [625, 325] on button "Clear input" at bounding box center [620, 330] width 10 height 10
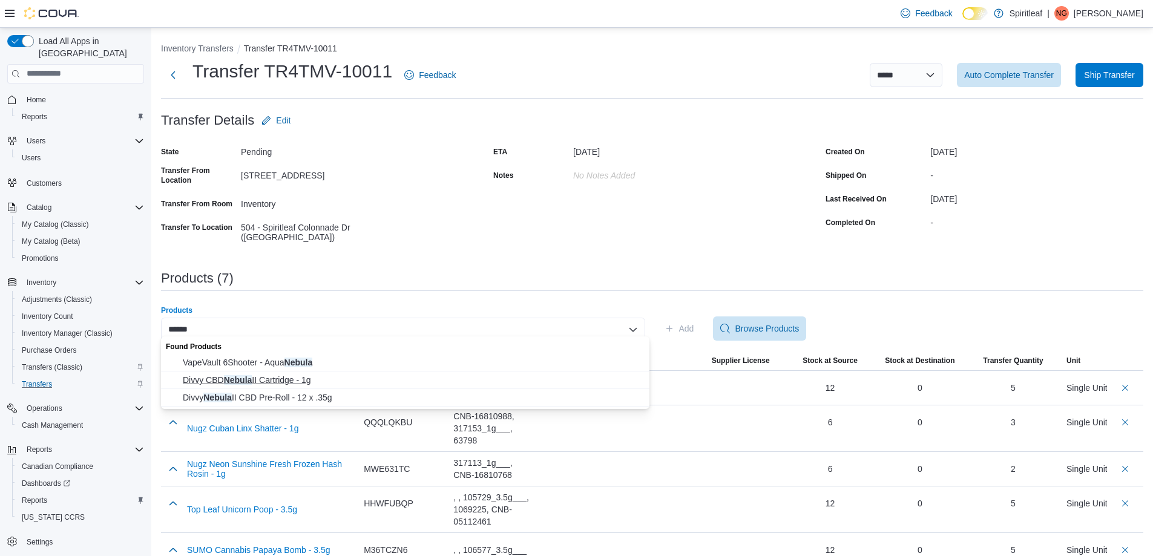
type input "******"
click at [255, 383] on span "Divvy CBD Nebula II Cartridge - 1g" at bounding box center [412, 380] width 459 height 12
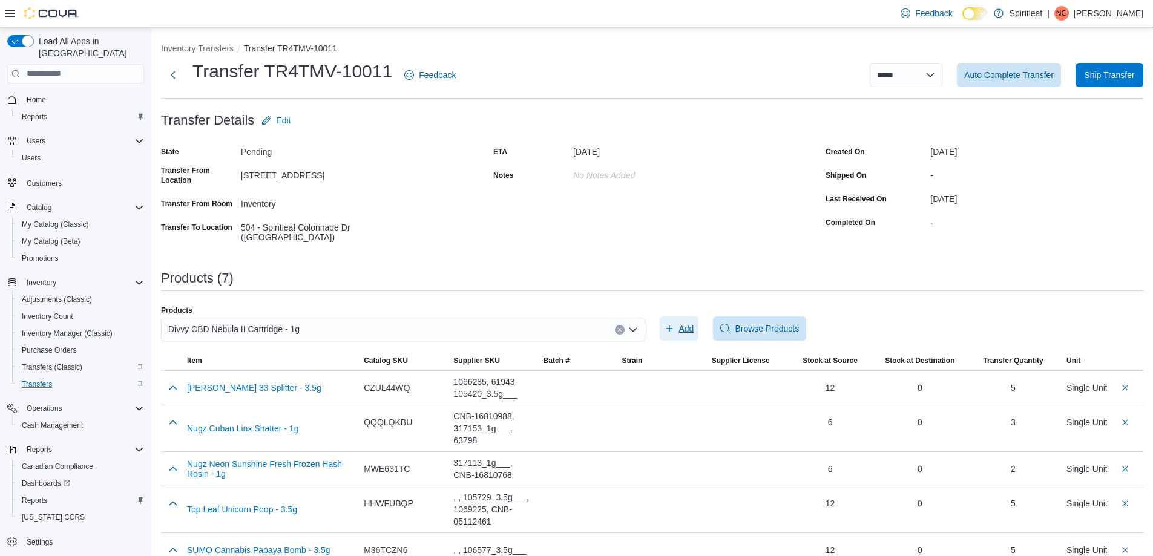
click at [693, 323] on span "Add" at bounding box center [686, 329] width 15 height 12
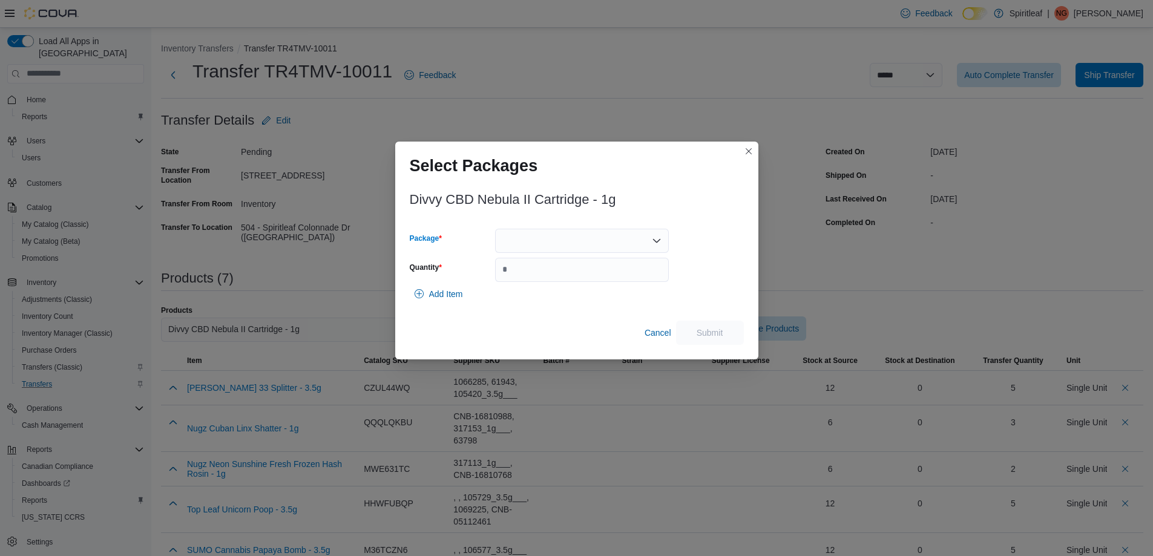
click at [519, 242] on div at bounding box center [582, 241] width 174 height 24
click at [547, 282] on span "11549-1" at bounding box center [589, 279] width 145 height 12
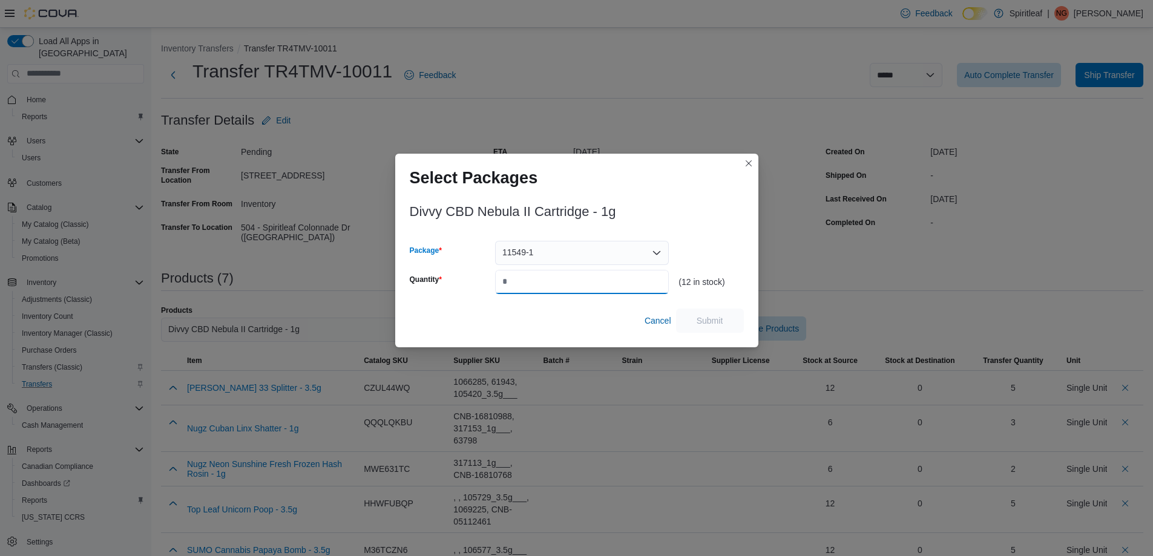
click at [553, 274] on input "Quantity" at bounding box center [582, 282] width 174 height 24
type input "*"
click at [715, 311] on span "Submit" at bounding box center [709, 320] width 53 height 24
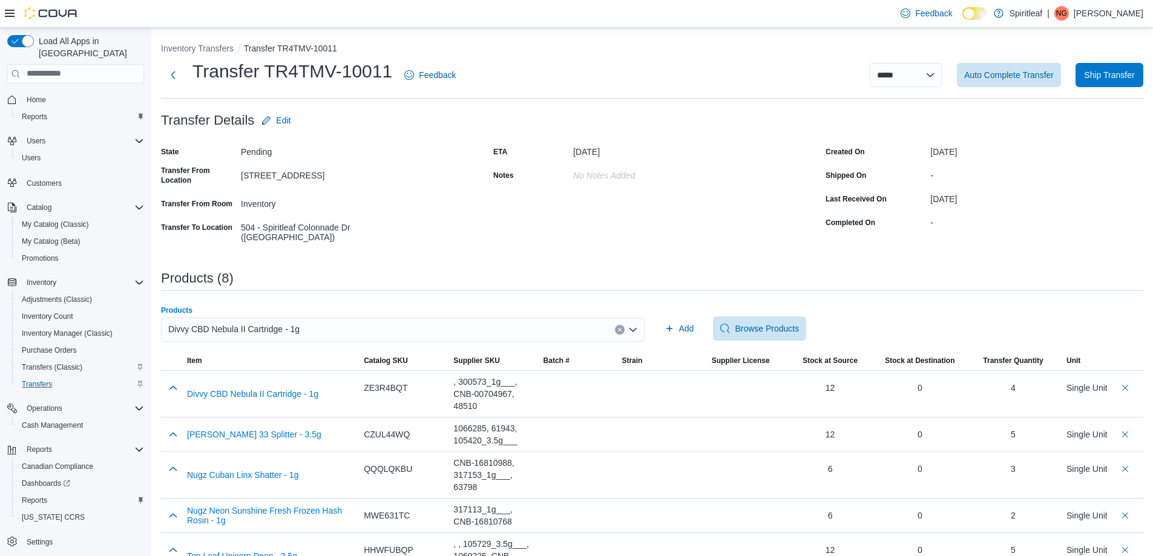
click at [633, 325] on icon "Open list of options" at bounding box center [633, 330] width 10 height 10
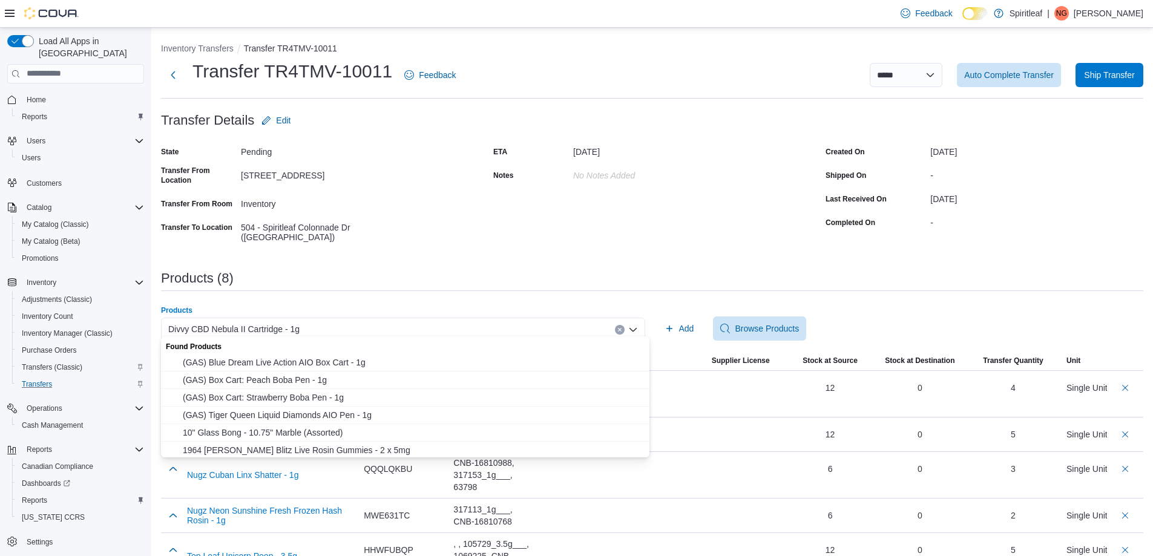
click at [622, 327] on icon "Clear input" at bounding box center [619, 329] width 5 height 5
click at [610, 327] on div "Search or Scan to Add Product" at bounding box center [403, 330] width 484 height 24
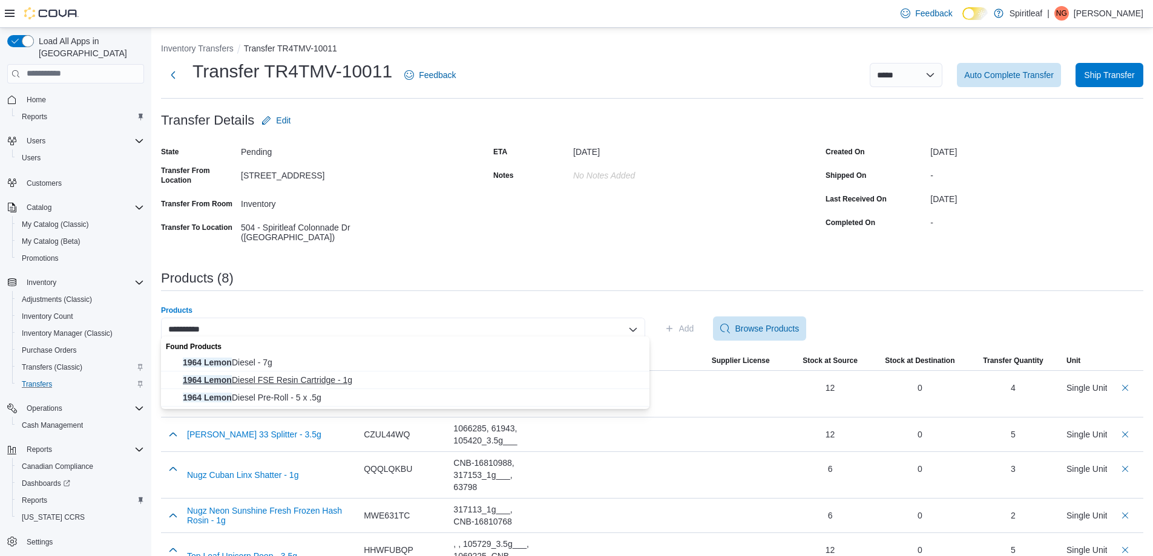
type input "**********"
click at [293, 378] on span "1964 Lemon Diesel FSE Resin Cartridge - 1g" at bounding box center [412, 380] width 459 height 12
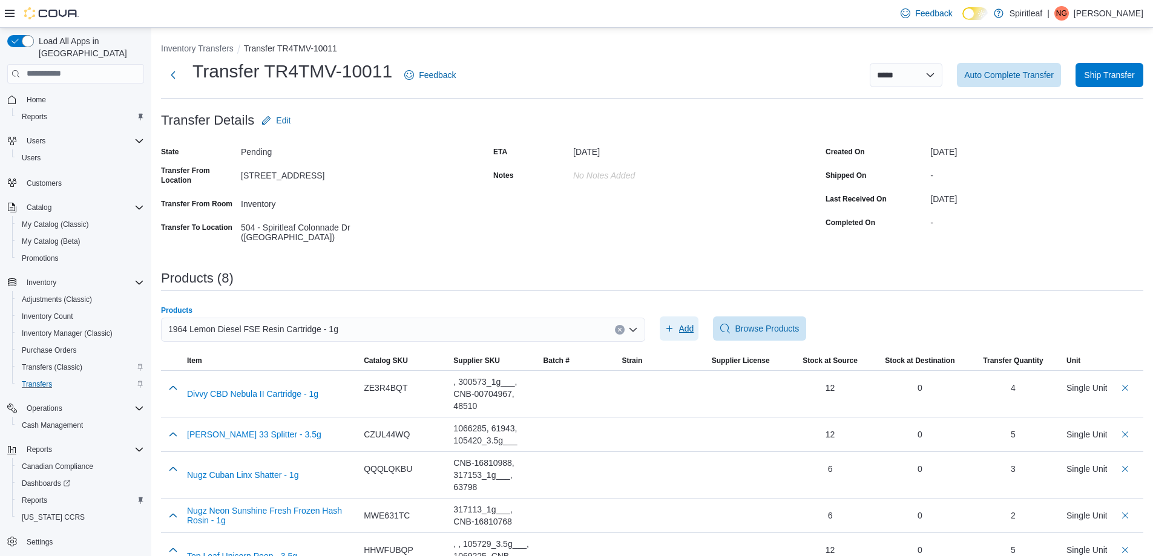
click at [699, 327] on button "Add" at bounding box center [679, 329] width 39 height 24
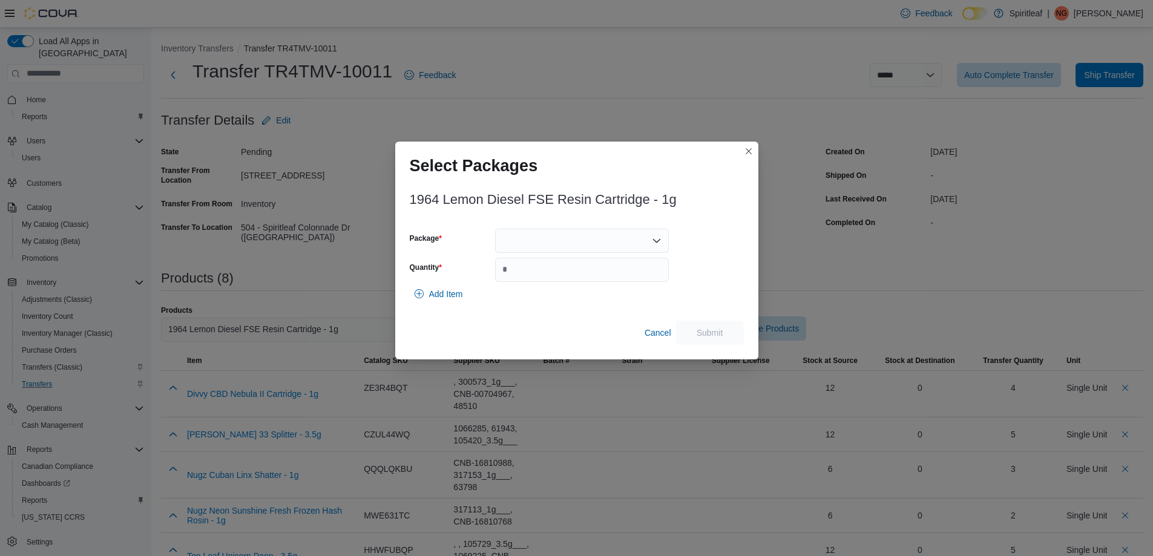
click at [536, 237] on div at bounding box center [582, 241] width 174 height 24
click at [571, 283] on span "LMDFEE003" at bounding box center [589, 279] width 145 height 12
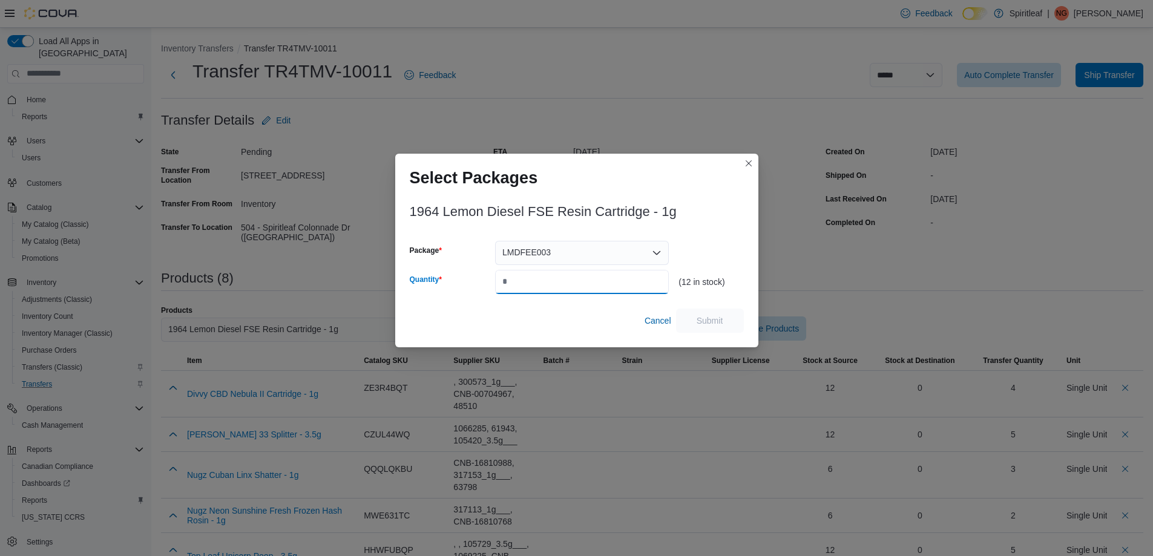
click at [545, 288] on input "Quantity" at bounding box center [582, 282] width 174 height 24
type input "*"
drag, startPoint x: 712, startPoint y: 326, endPoint x: 720, endPoint y: 321, distance: 8.9
click at [714, 324] on span "Submit" at bounding box center [710, 320] width 27 height 12
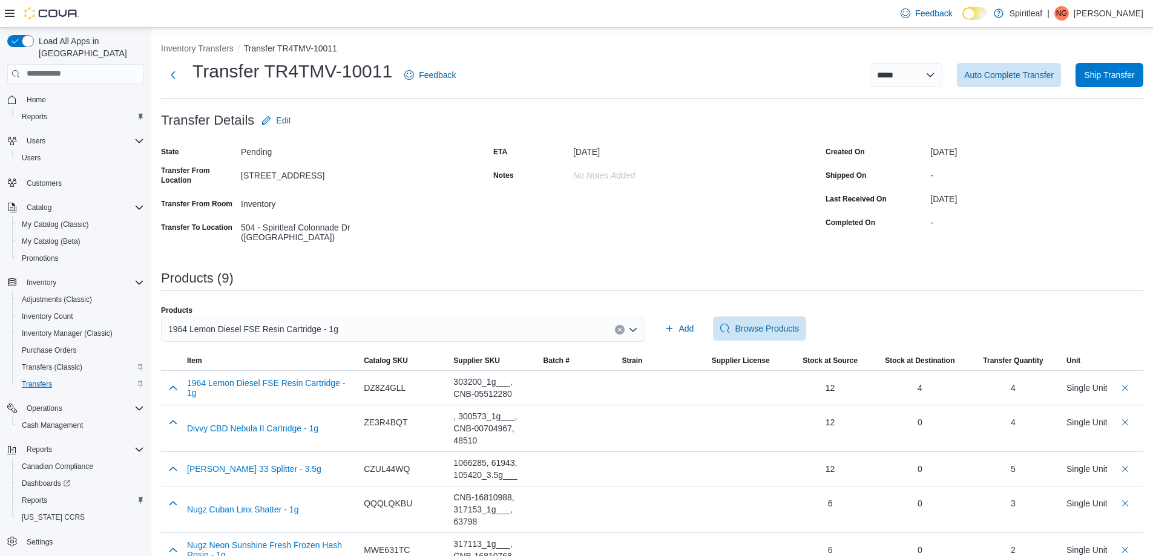
click at [620, 325] on button "Clear input" at bounding box center [620, 330] width 10 height 10
click at [573, 323] on div "1964 Lemon Diesel FSE Resin Cartridge - 1g" at bounding box center [403, 330] width 484 height 24
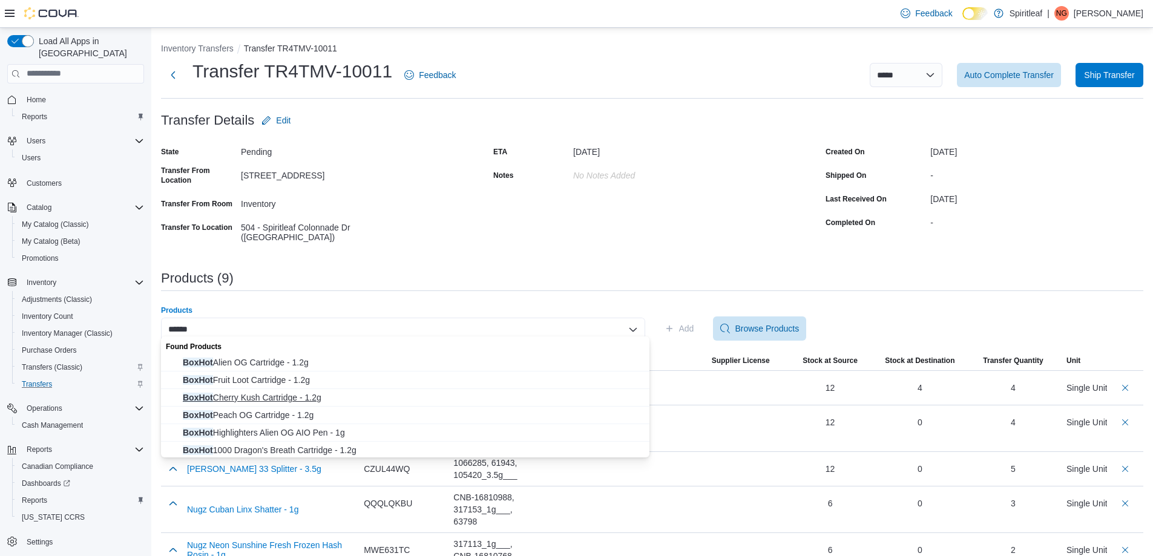
type input "******"
click at [265, 389] on button "BoxHot Cherry Kush Cartridge - 1.2g" at bounding box center [405, 398] width 488 height 18
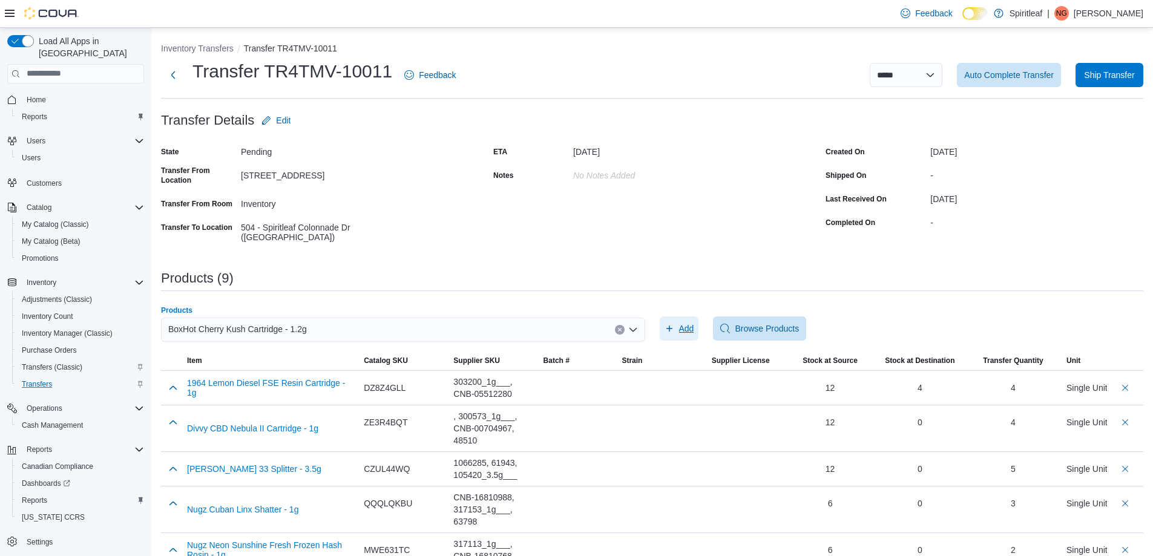
click at [693, 323] on span "Add" at bounding box center [686, 329] width 15 height 12
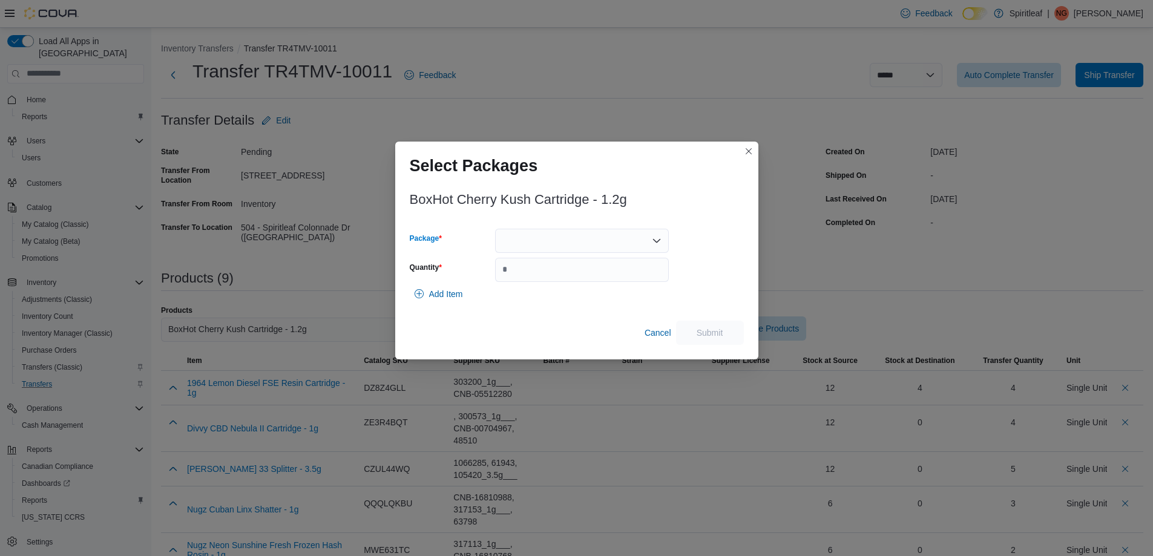
click at [542, 236] on div at bounding box center [582, 241] width 174 height 24
click at [557, 280] on span "ME250011854" at bounding box center [589, 279] width 145 height 12
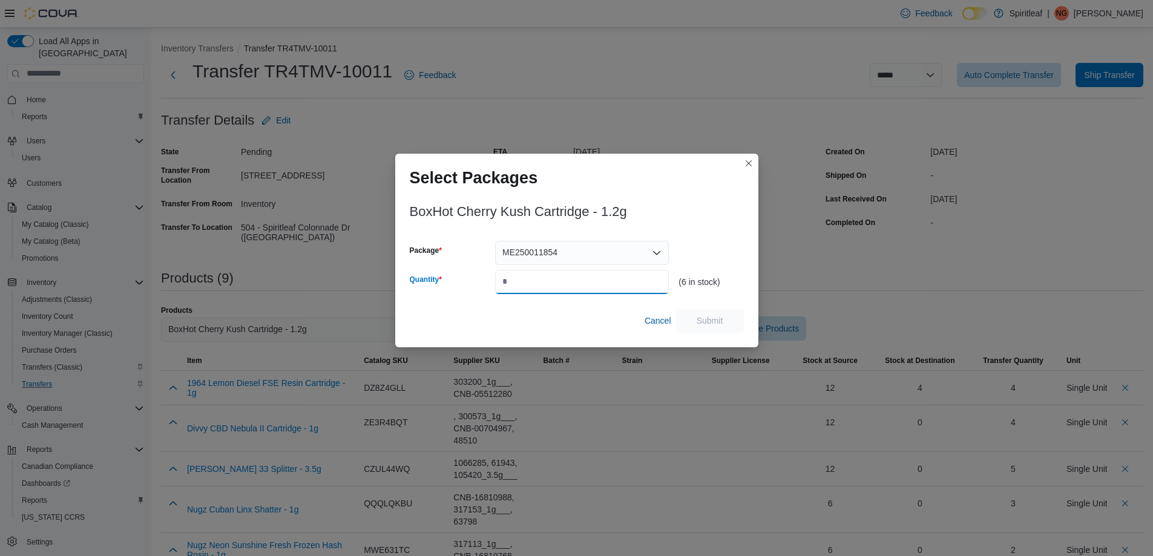
click at [556, 283] on input "Quantity" at bounding box center [582, 282] width 174 height 24
type input "*"
click at [711, 311] on span "Submit" at bounding box center [709, 320] width 53 height 24
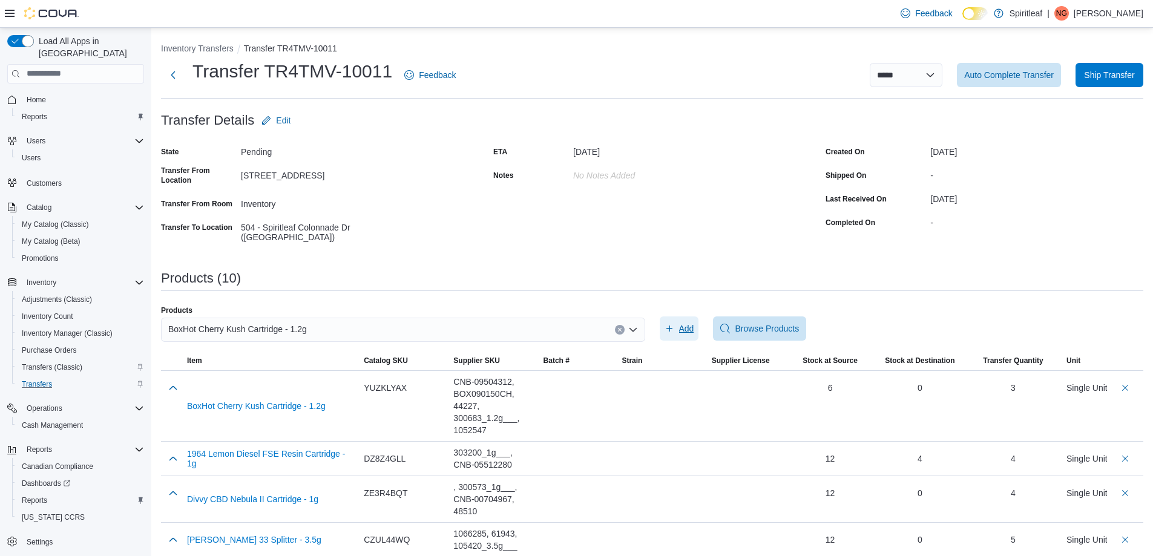
click at [660, 317] on button "Add" at bounding box center [679, 329] width 39 height 24
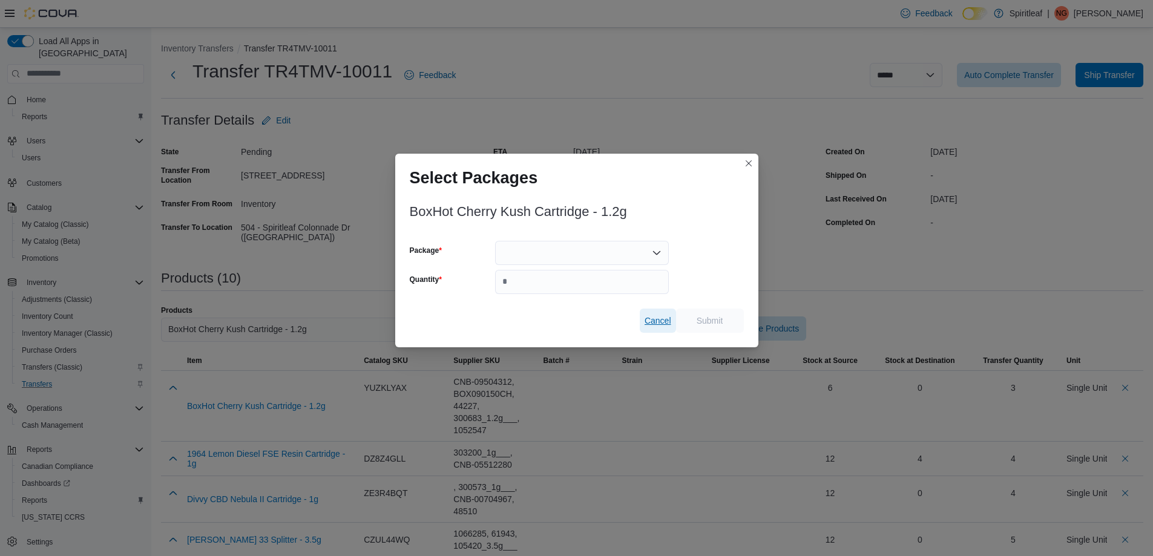
click at [651, 321] on span "Cancel" at bounding box center [658, 321] width 27 height 12
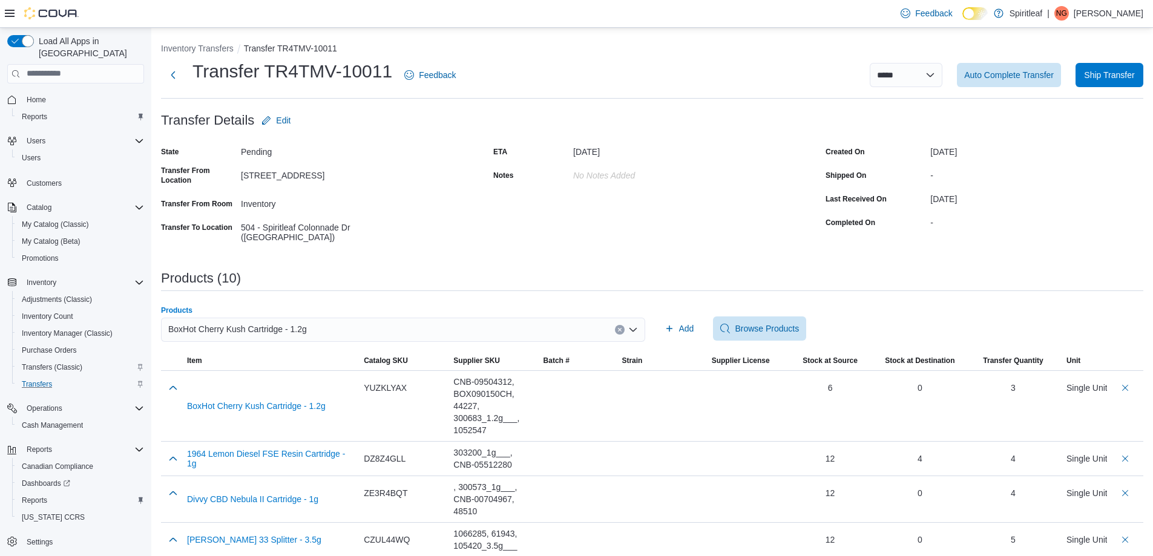
click at [623, 327] on button "Clear input" at bounding box center [620, 330] width 10 height 10
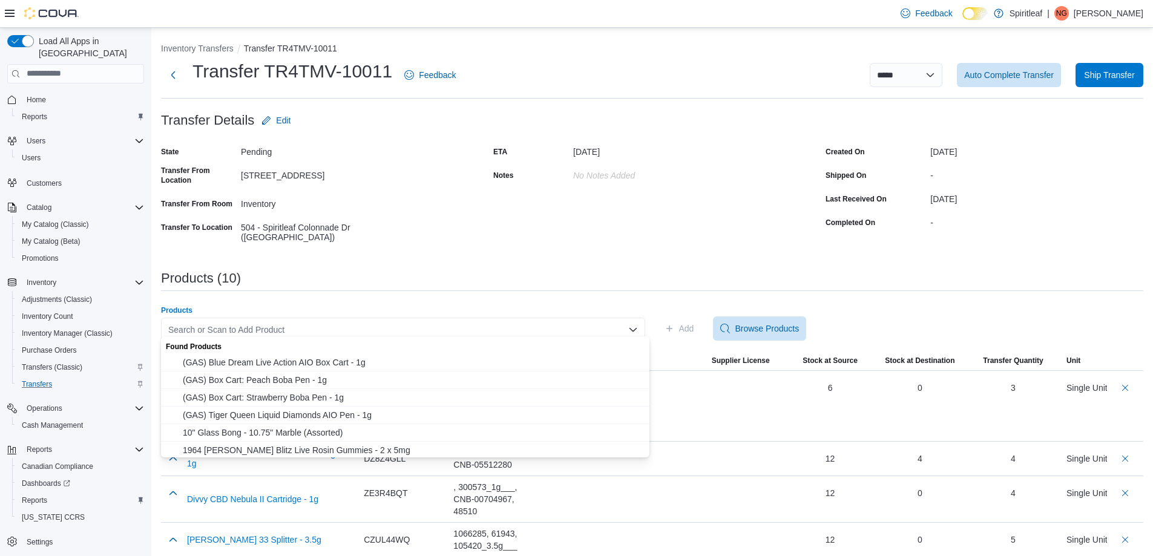
click at [424, 318] on div "Search or Scan to Add Product" at bounding box center [403, 330] width 484 height 24
type input "********"
click at [327, 434] on span "Palmetto Peach Punch Haze Cartridge - 1g" at bounding box center [412, 433] width 459 height 12
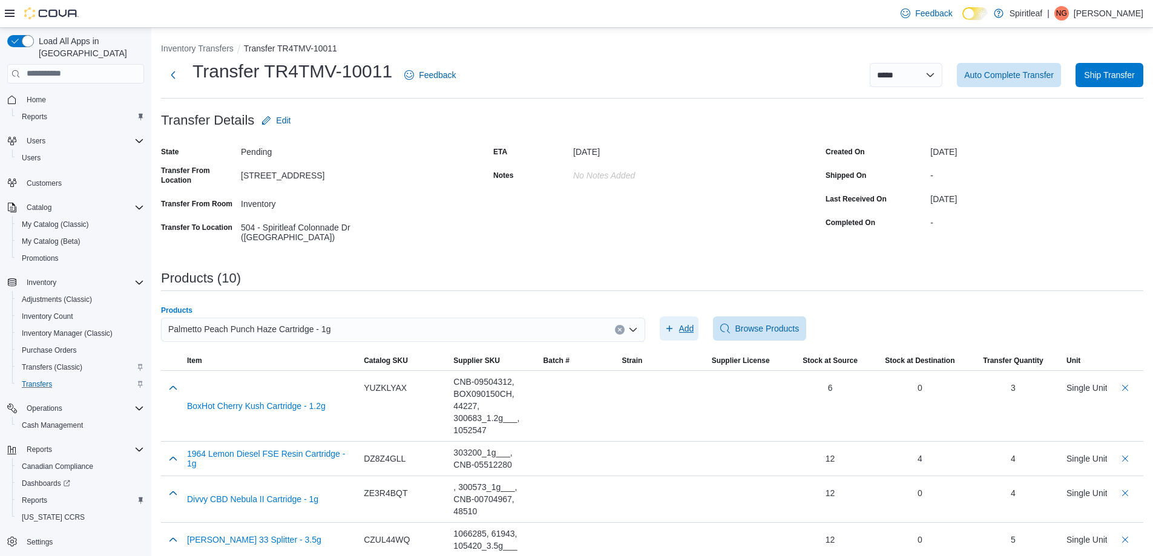
click at [692, 327] on span "Add" at bounding box center [686, 329] width 15 height 12
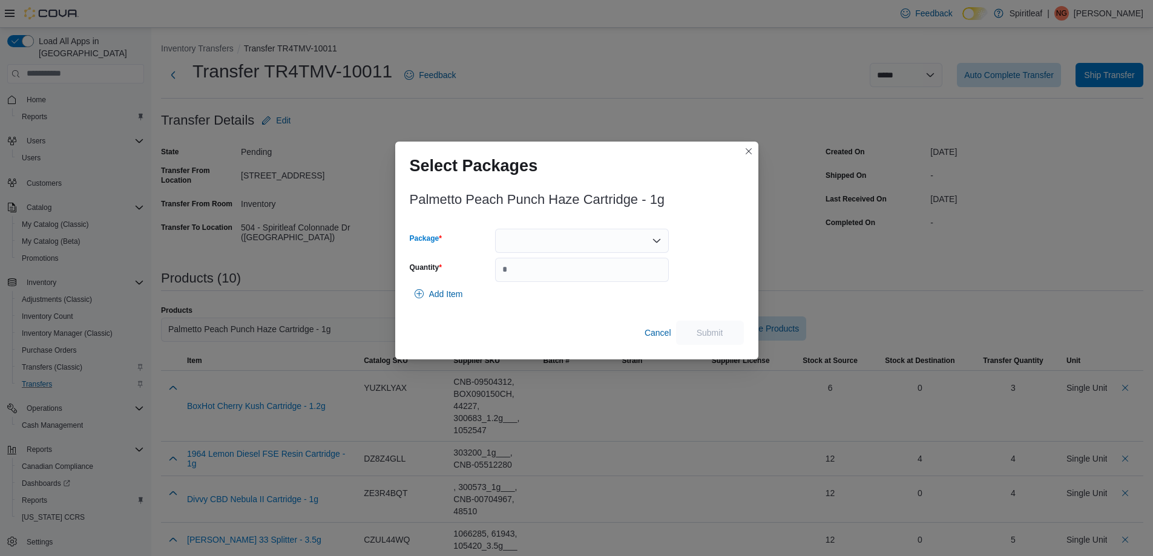
click at [643, 240] on div at bounding box center [582, 241] width 174 height 24
click at [592, 280] on span "VA300154" at bounding box center [589, 279] width 145 height 12
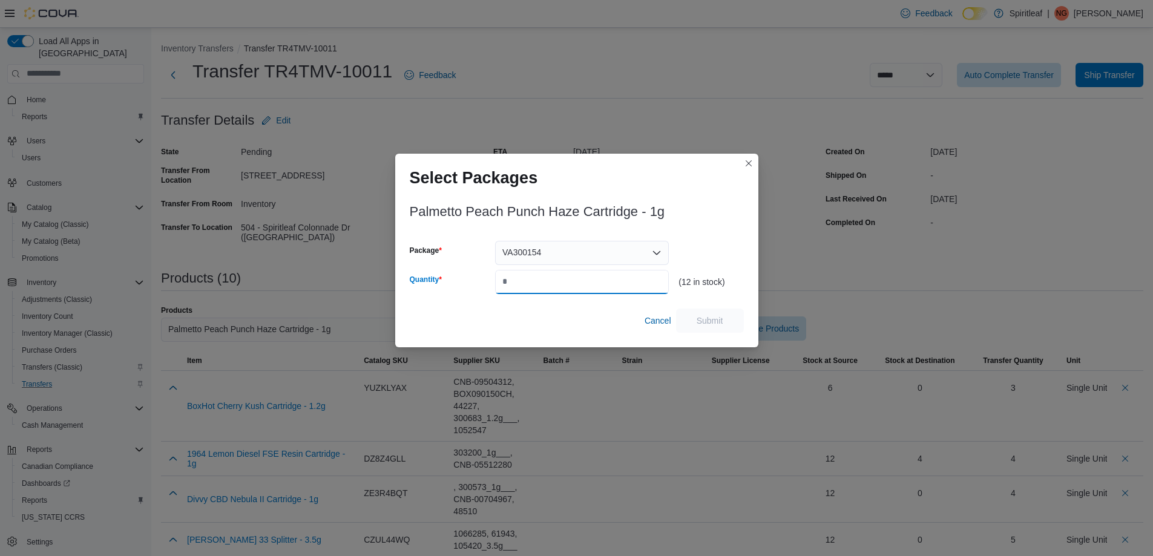
click at [550, 289] on input "Quantity" at bounding box center [582, 282] width 174 height 24
type input "*"
click at [716, 313] on span "Submit" at bounding box center [709, 320] width 53 height 24
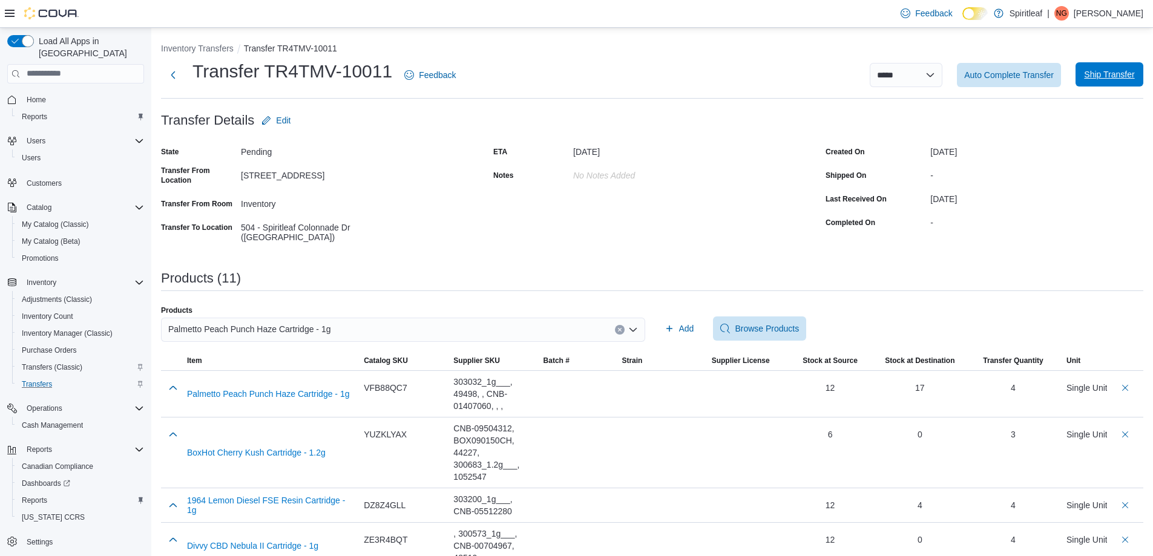
click at [1113, 79] on span "Ship Transfer" at bounding box center [1109, 74] width 50 height 12
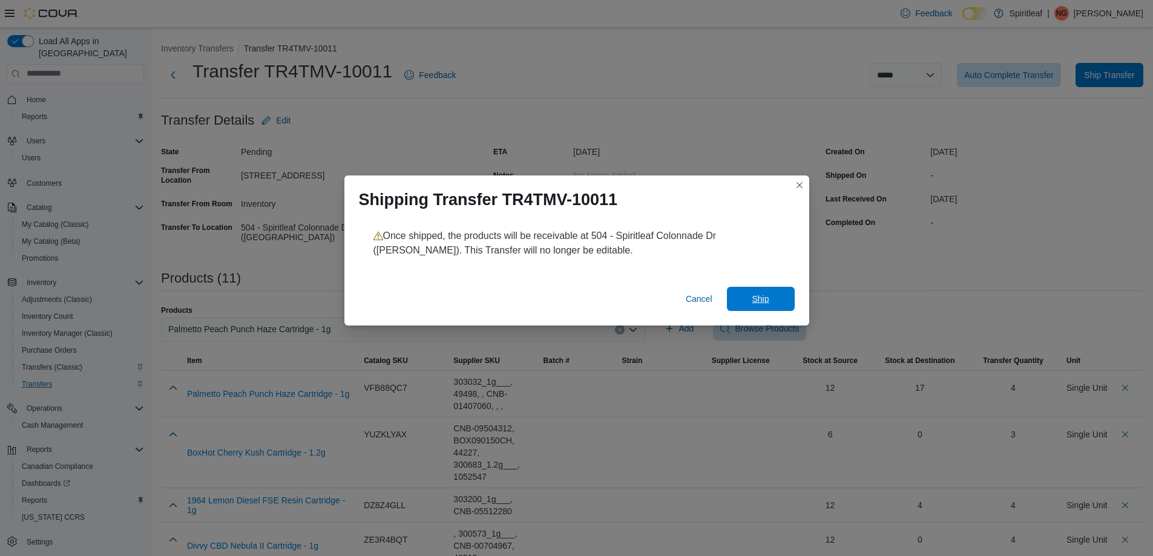
drag, startPoint x: 775, startPoint y: 301, endPoint x: 1162, endPoint y: 191, distance: 402.2
click at [775, 300] on span "Ship" at bounding box center [760, 299] width 53 height 24
